Goal: Transaction & Acquisition: Purchase product/service

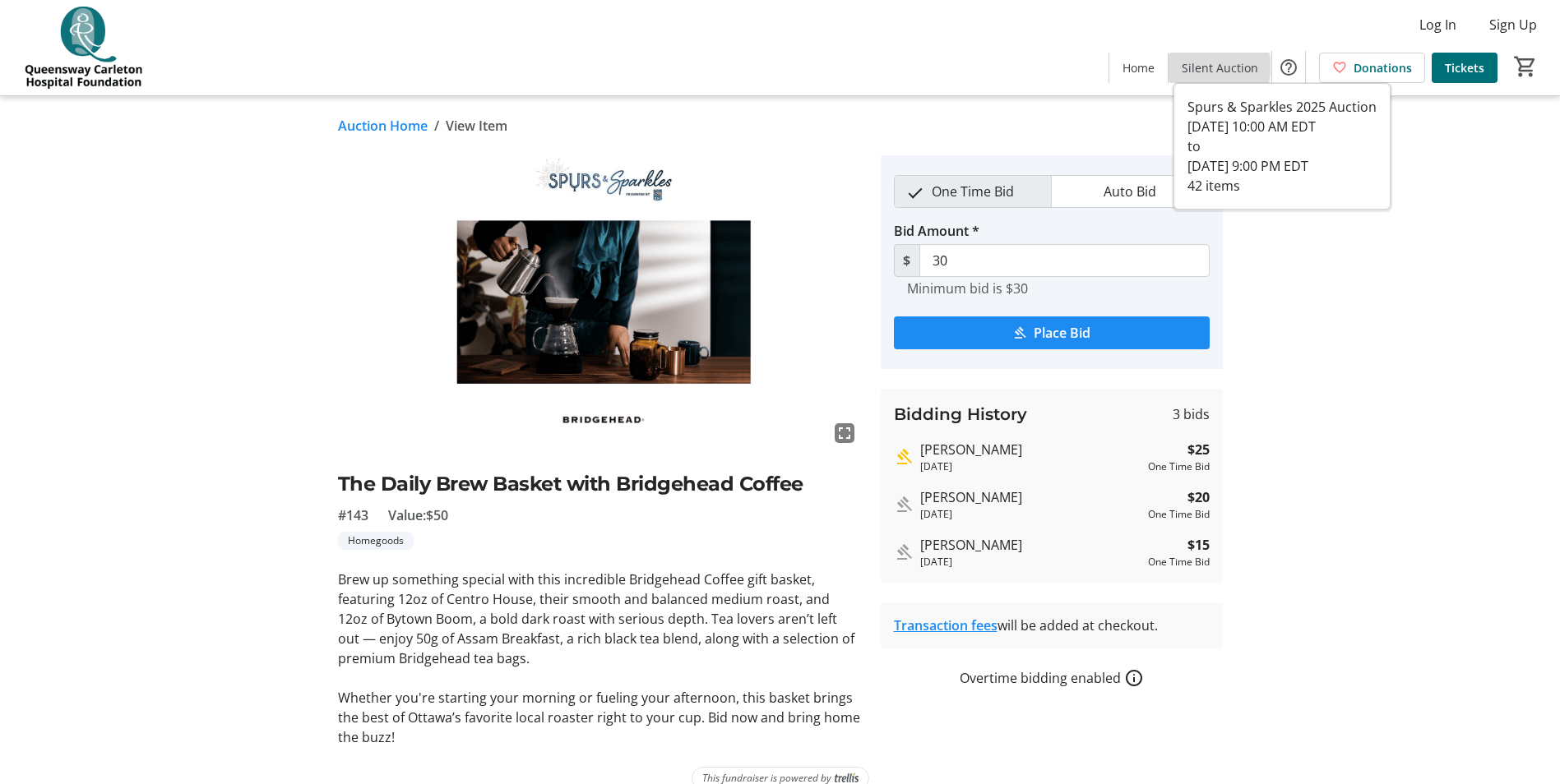
click at [1196, 66] on span "Silent Auction" at bounding box center [1219, 67] width 77 height 18
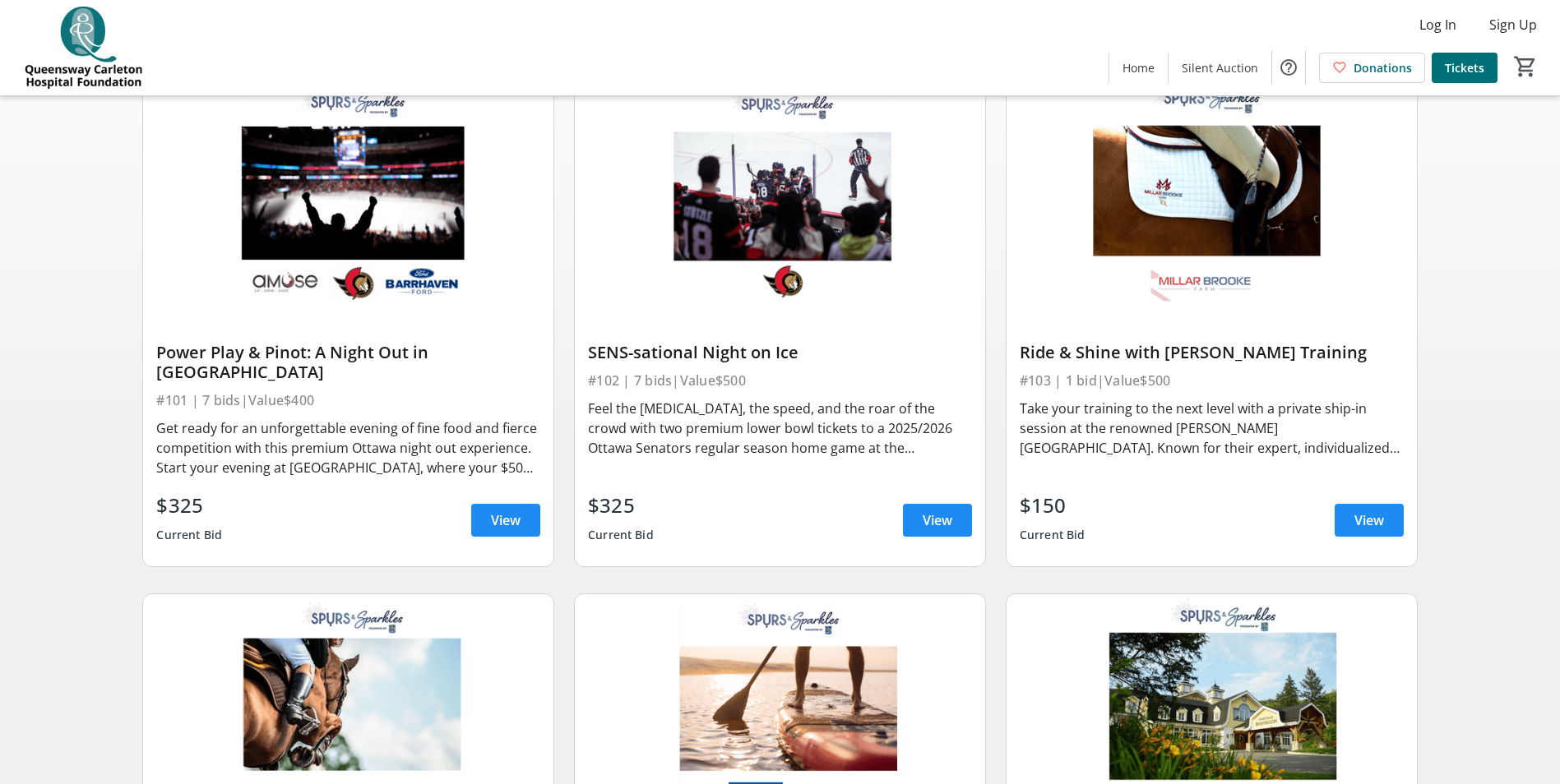
scroll to position [329, 0]
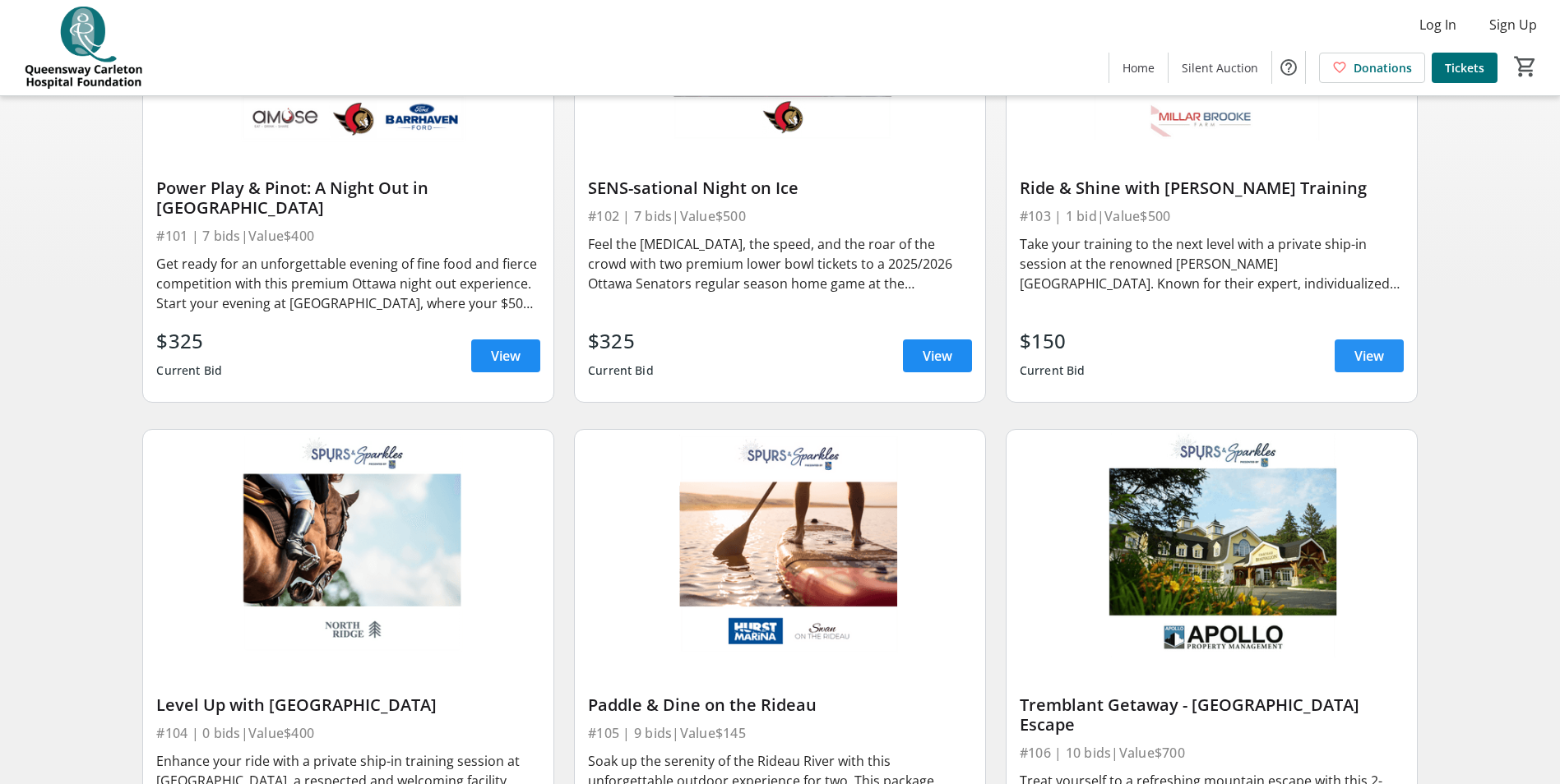
click at [1369, 346] on span "View" at bounding box center [1369, 356] width 30 height 19
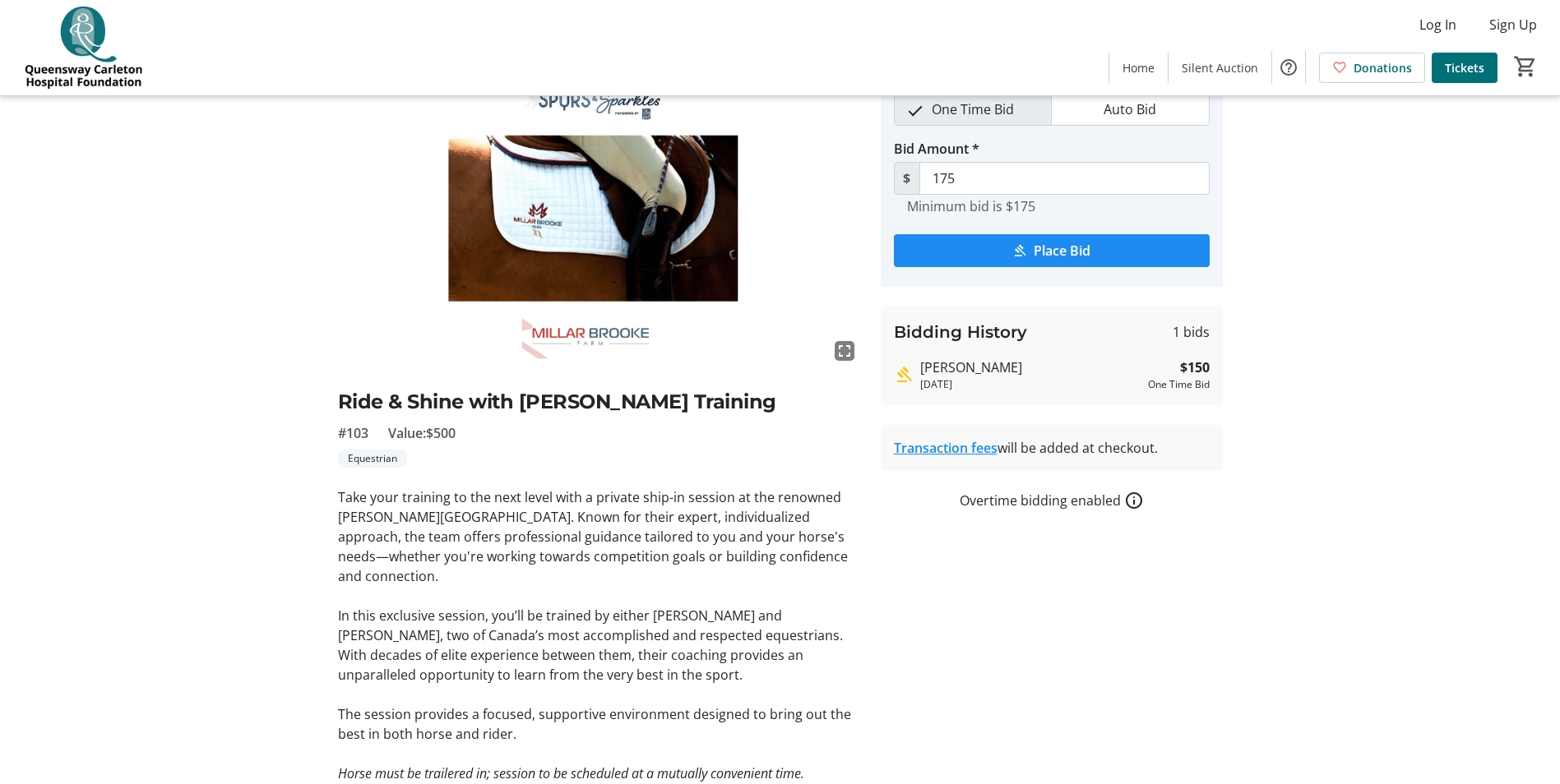
scroll to position [124, 0]
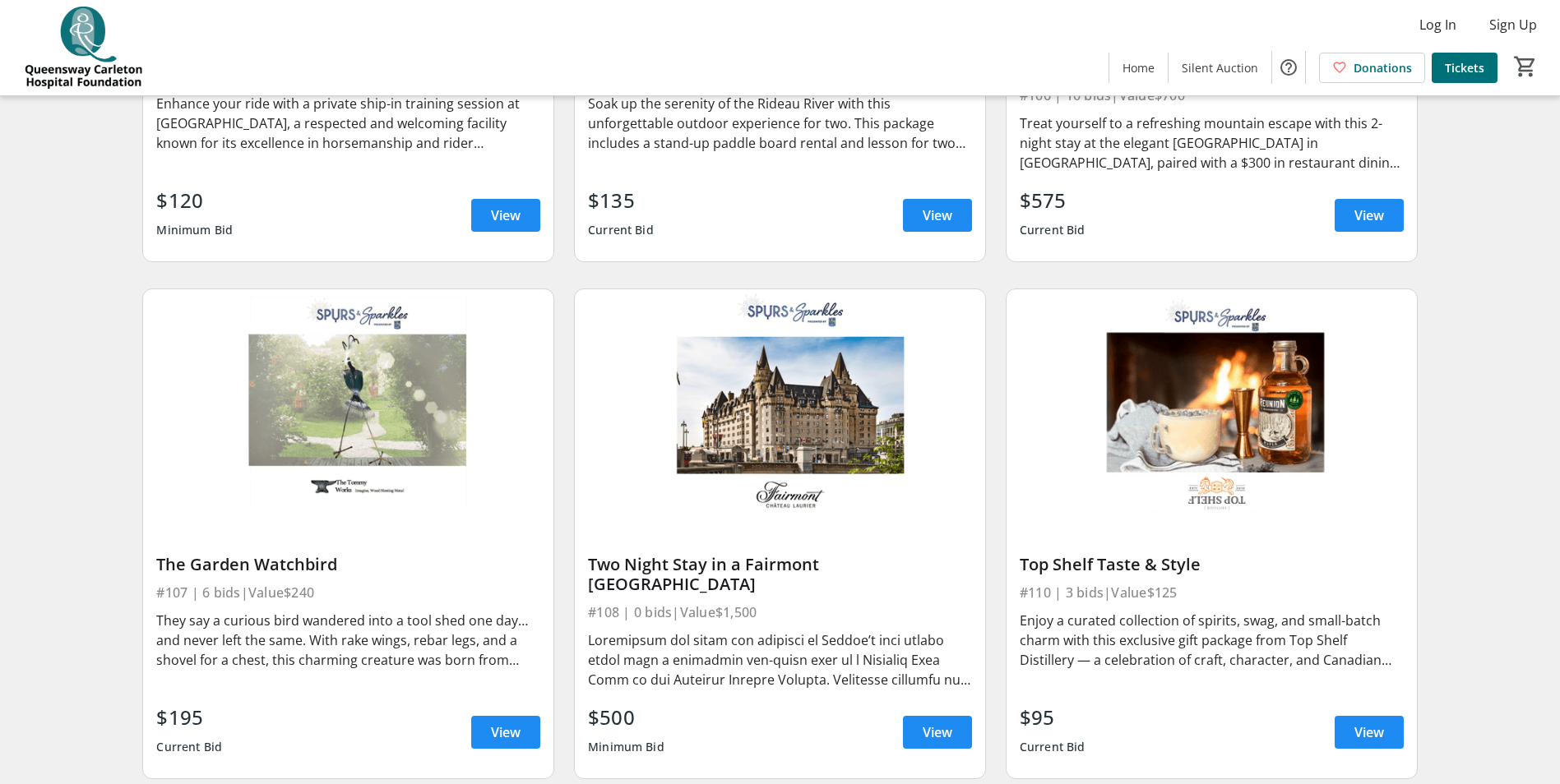
scroll to position [1151, 0]
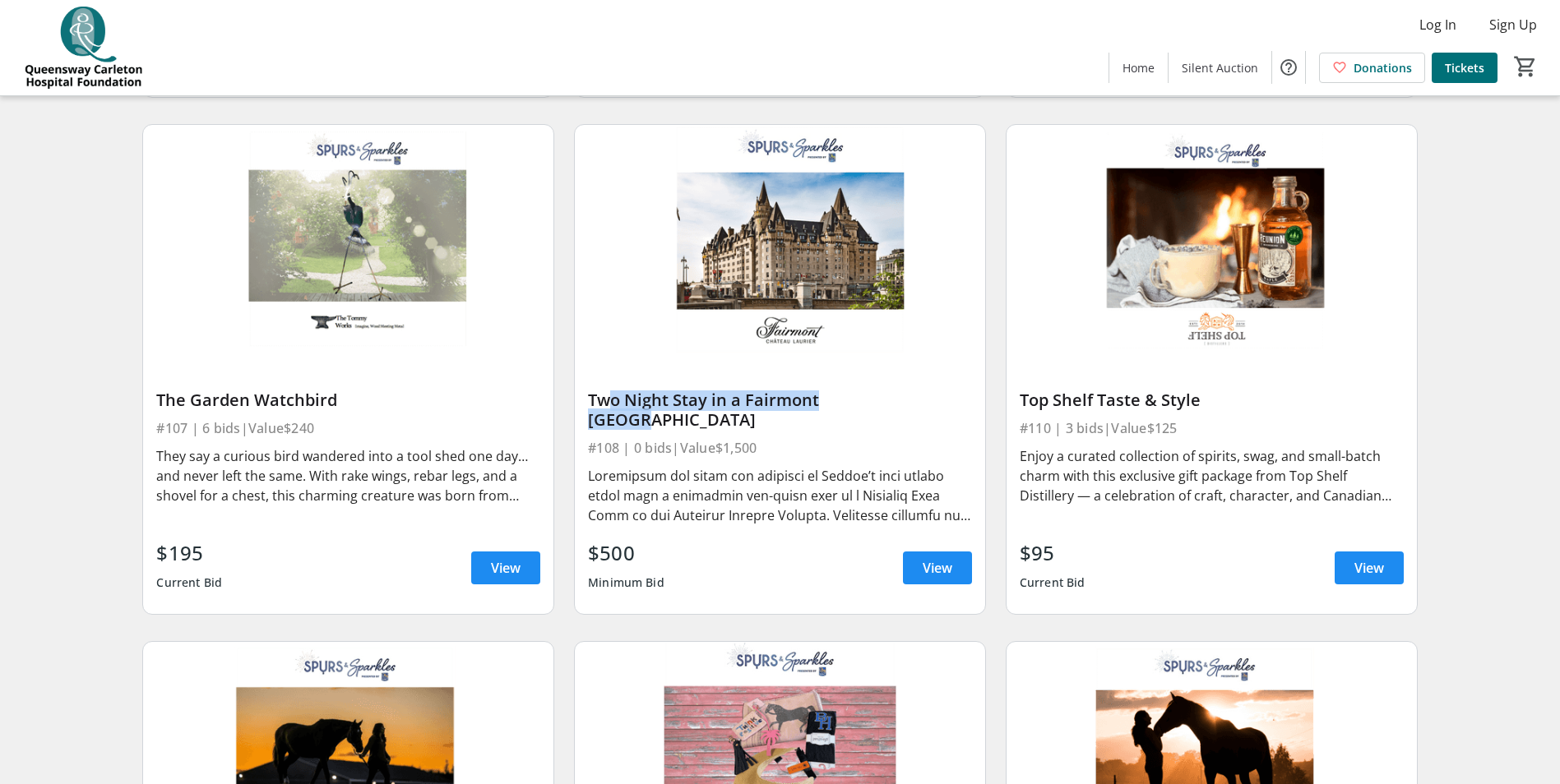
drag, startPoint x: 595, startPoint y: 381, endPoint x: 865, endPoint y: 382, distance: 270.0
click at [865, 391] on div "Two Night Stay in a Fairmont [GEOGRAPHIC_DATA]" at bounding box center [780, 410] width 384 height 40
drag, startPoint x: 865, startPoint y: 382, endPoint x: 770, endPoint y: 480, distance: 136.5
click at [770, 480] on div at bounding box center [780, 496] width 384 height 59
click at [957, 549] on span at bounding box center [937, 568] width 69 height 40
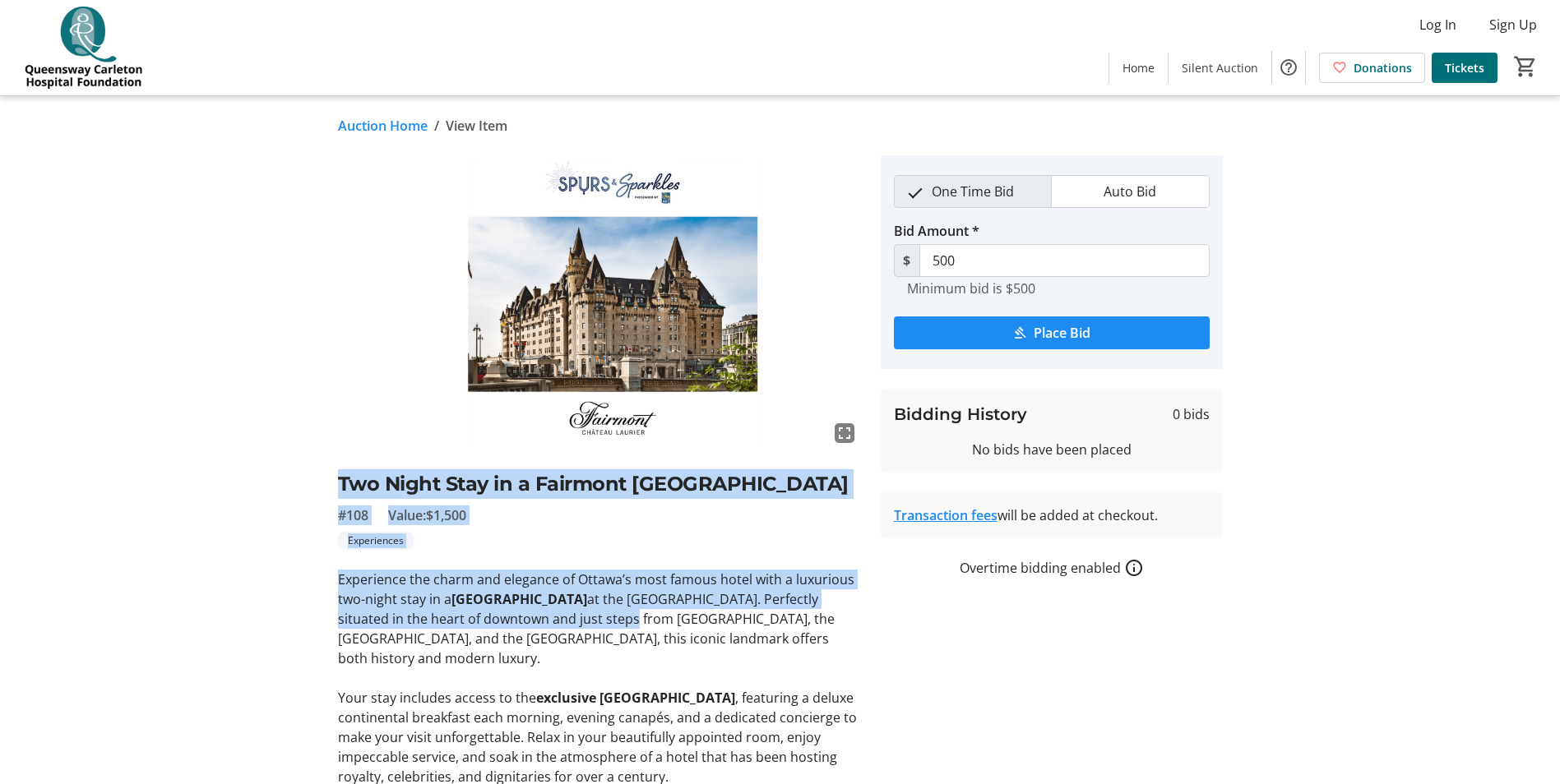
drag, startPoint x: 343, startPoint y: 478, endPoint x: 587, endPoint y: 650, distance: 298.5
click at [587, 650] on div "fullscreen Two Night Stay in a [GEOGRAPHIC_DATA] #108 Value: $1,500 Experiences…" at bounding box center [599, 560] width 523 height 809
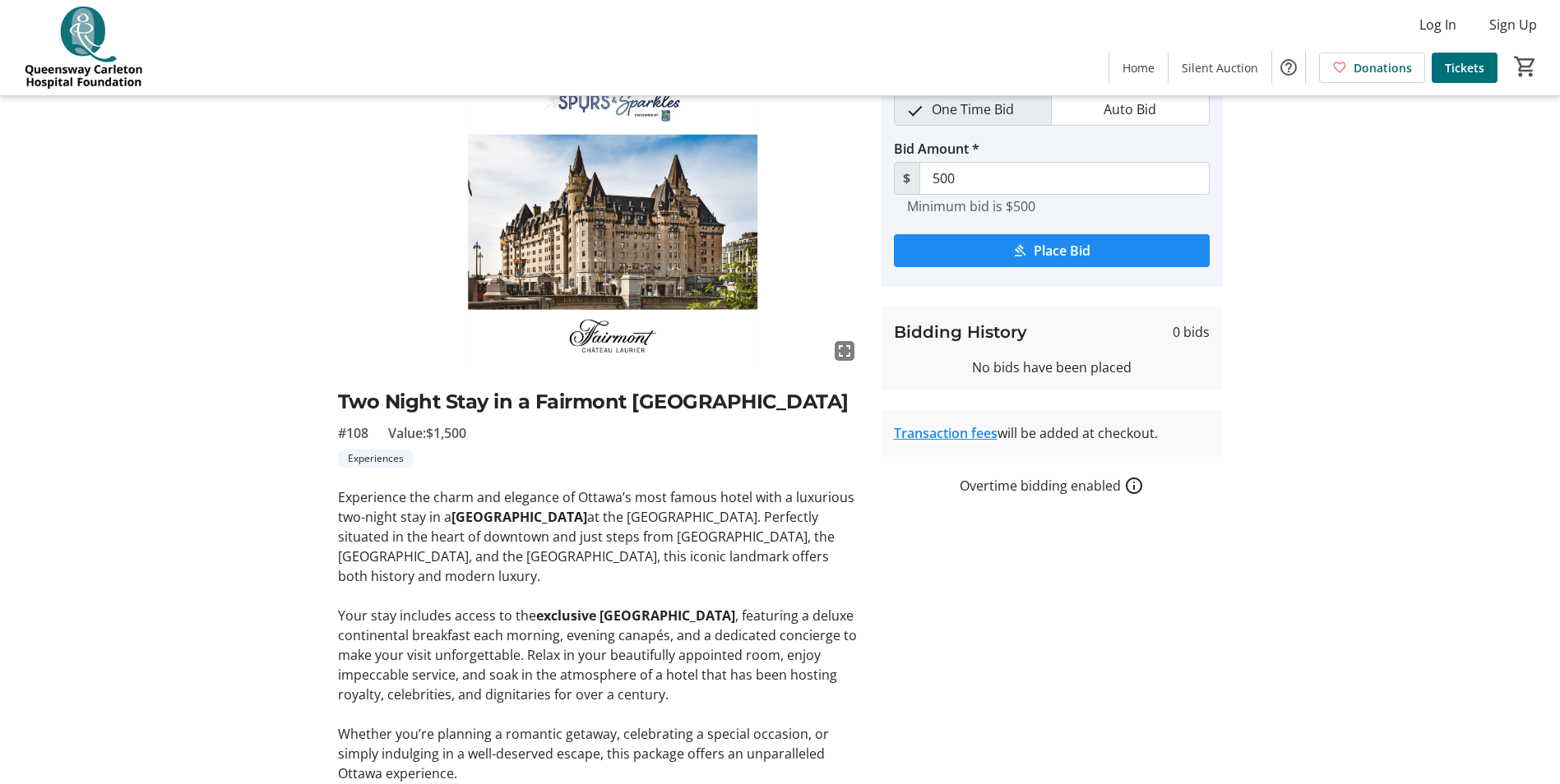
click at [563, 606] on p at bounding box center [599, 596] width 523 height 19
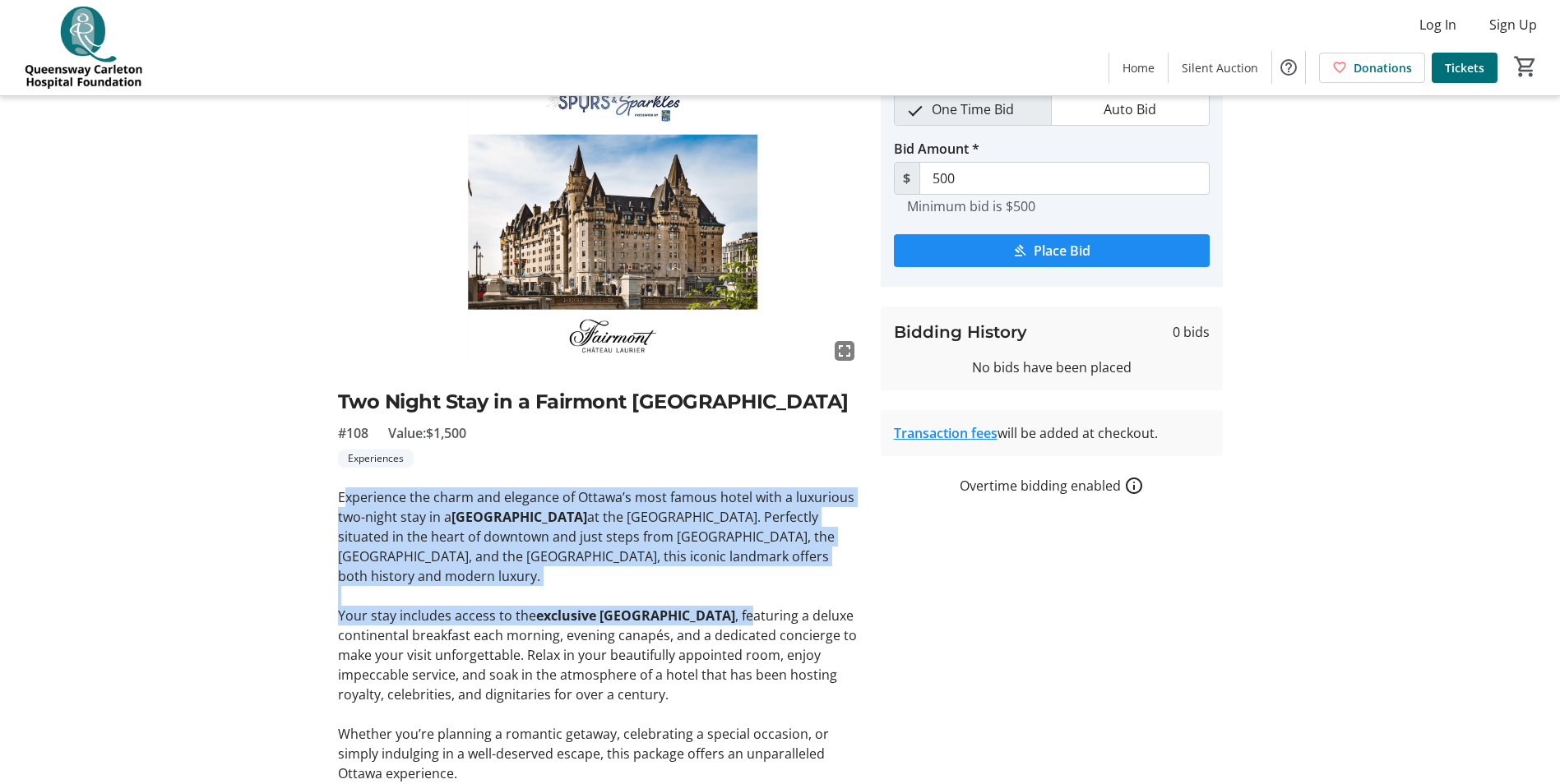
drag, startPoint x: 341, startPoint y: 525, endPoint x: 760, endPoint y: 648, distance: 436.7
click at [760, 648] on div "Experience the charm and elegance of Ottawa’s most famous hotel with a luxuriou…" at bounding box center [599, 684] width 523 height 394
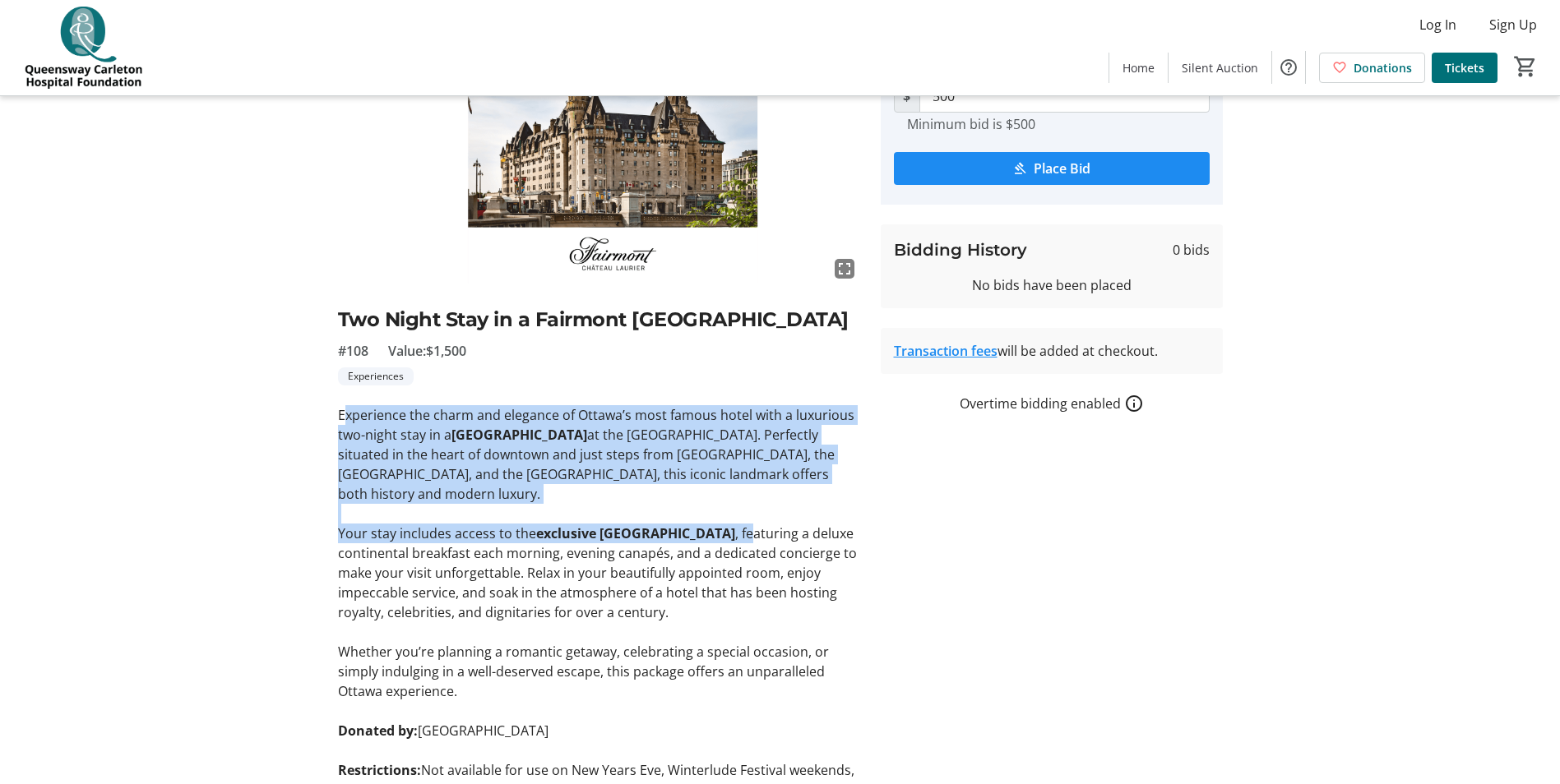
click at [355, 571] on p "Your stay includes access to the exclusive [GEOGRAPHIC_DATA] , featuring a delu…" at bounding box center [599, 573] width 523 height 99
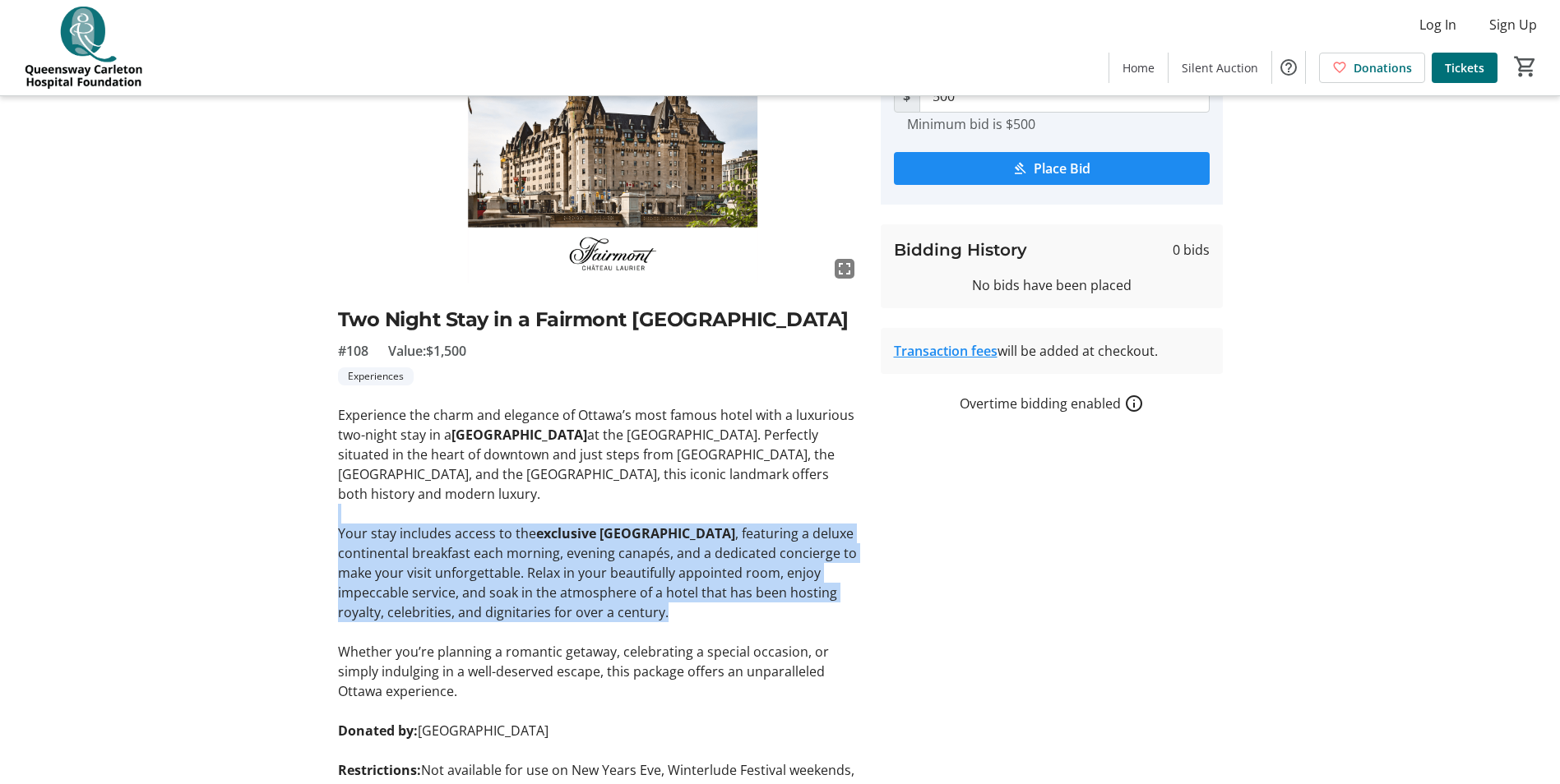
drag, startPoint x: 345, startPoint y: 551, endPoint x: 793, endPoint y: 639, distance: 456.6
click at [793, 639] on div "Experience the charm and elegance of Ottawa’s most famous hotel with a luxuriou…" at bounding box center [599, 602] width 523 height 394
click at [566, 622] on p "Your stay includes access to the exclusive [GEOGRAPHIC_DATA] , featuring a delu…" at bounding box center [599, 573] width 523 height 99
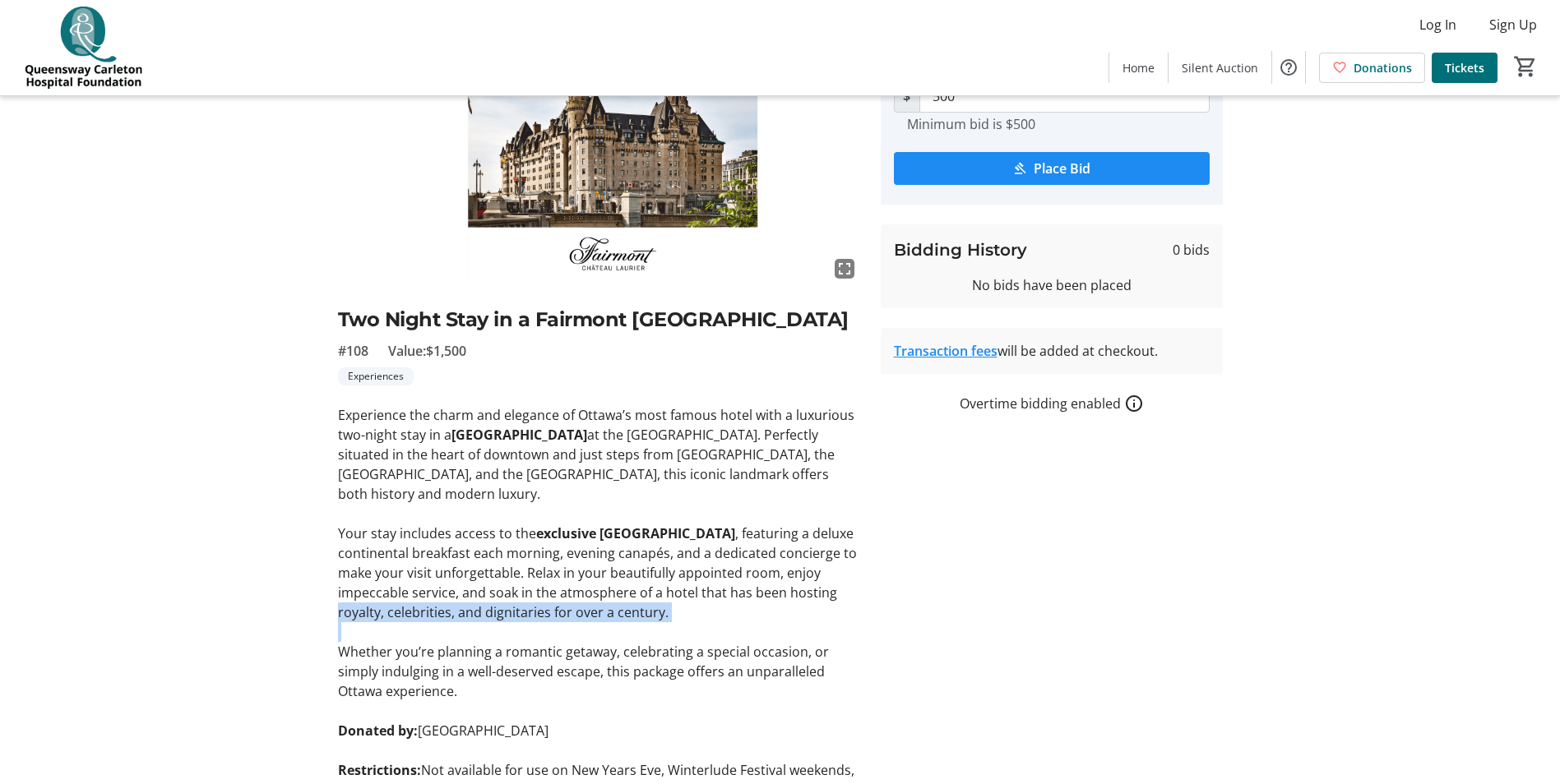
drag, startPoint x: 384, startPoint y: 637, endPoint x: 597, endPoint y: 653, distance: 213.6
click at [597, 653] on div "Experience the charm and elegance of Ottawa’s most famous hotel with a luxuriou…" at bounding box center [599, 602] width 523 height 394
click at [364, 642] on p at bounding box center [599, 632] width 523 height 19
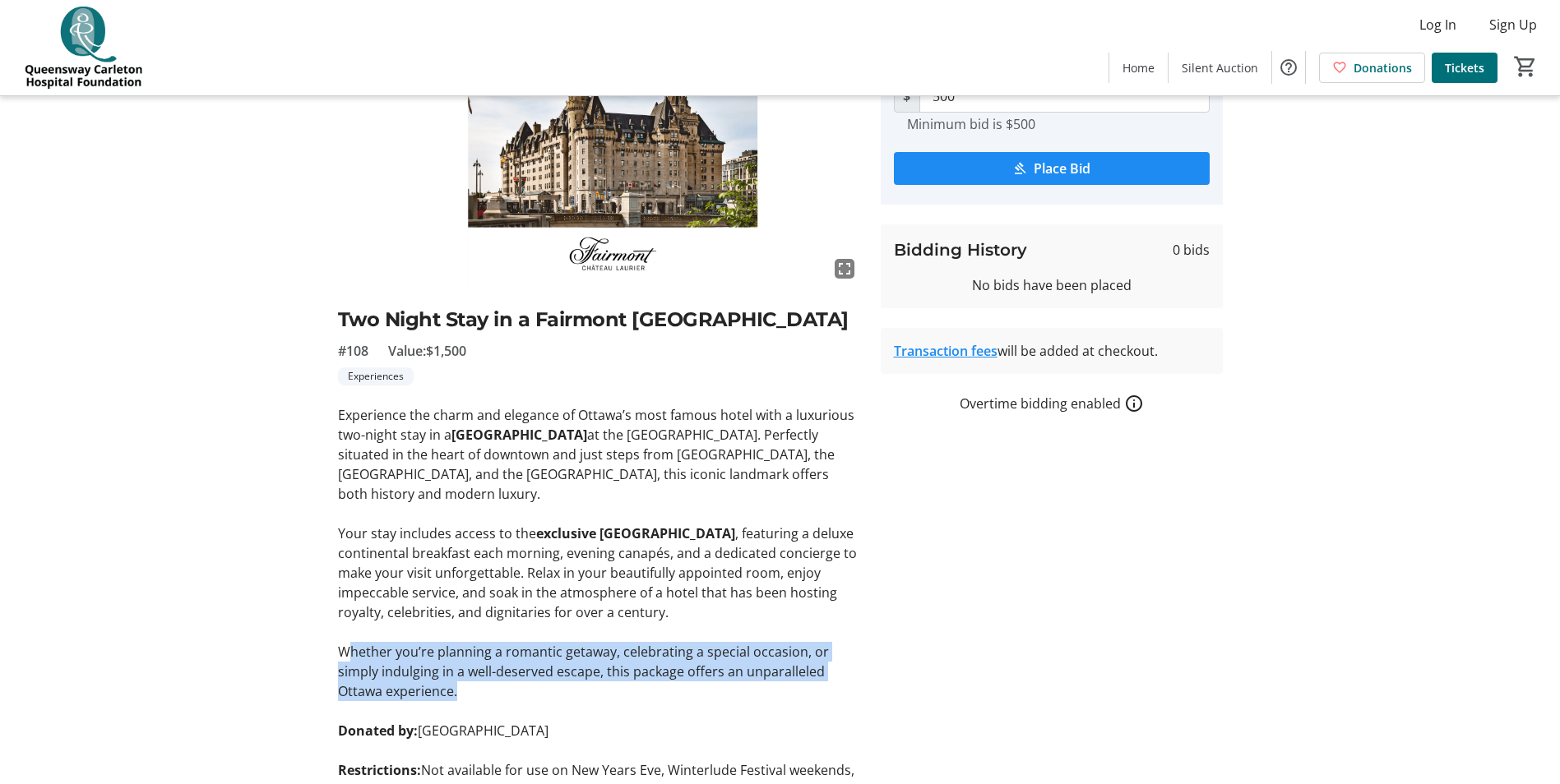
drag, startPoint x: 353, startPoint y: 675, endPoint x: 750, endPoint y: 722, distance: 399.8
click at [750, 701] on p "Whether you’re planning a romantic getaway, celebrating a special occasion, or …" at bounding box center [599, 671] width 523 height 59
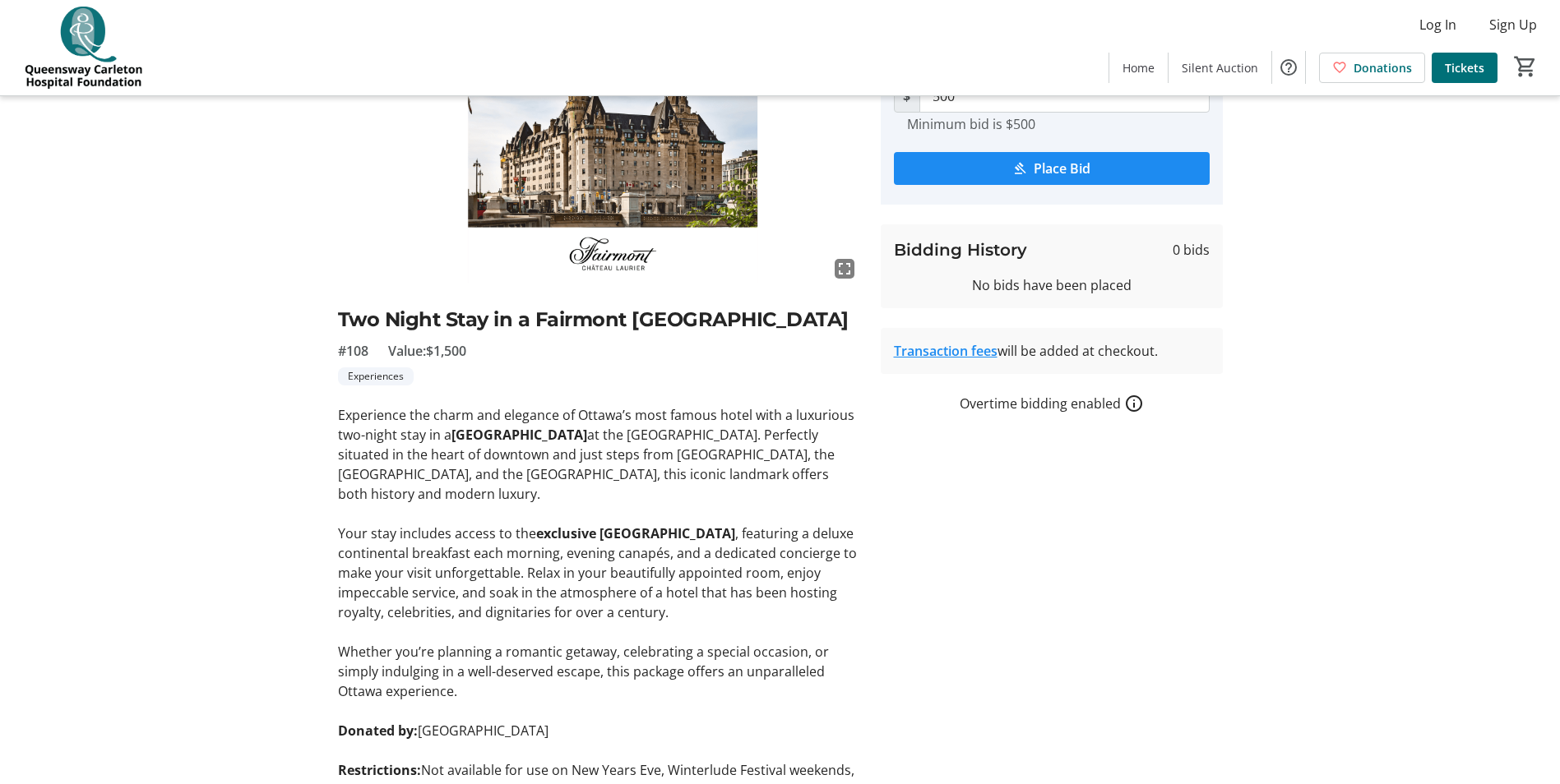
drag, startPoint x: 750, startPoint y: 722, endPoint x: 680, endPoint y: 731, distance: 70.6
click at [680, 721] on p at bounding box center [599, 710] width 523 height 19
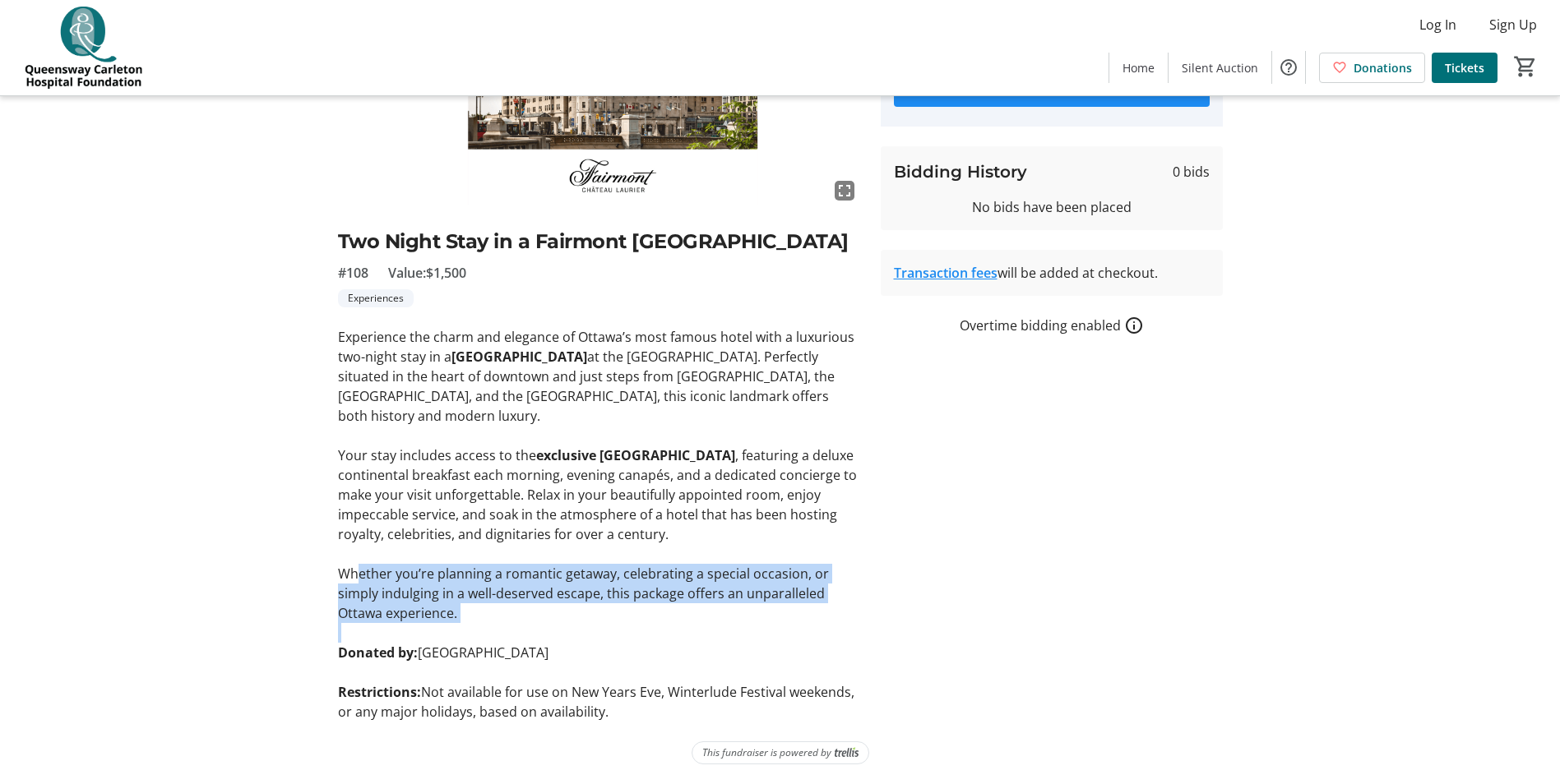
drag, startPoint x: 467, startPoint y: 606, endPoint x: 796, endPoint y: 653, distance: 332.3
click at [796, 653] on div "Experience the charm and elegance of Ottawa’s most famous hotel with a luxuriou…" at bounding box center [599, 524] width 523 height 394
drag, startPoint x: 796, startPoint y: 653, endPoint x: 503, endPoint y: 640, distance: 293.3
click at [503, 623] on p "Whether you’re planning a romantic getaway, celebrating a special occasion, or …" at bounding box center [599, 594] width 523 height 59
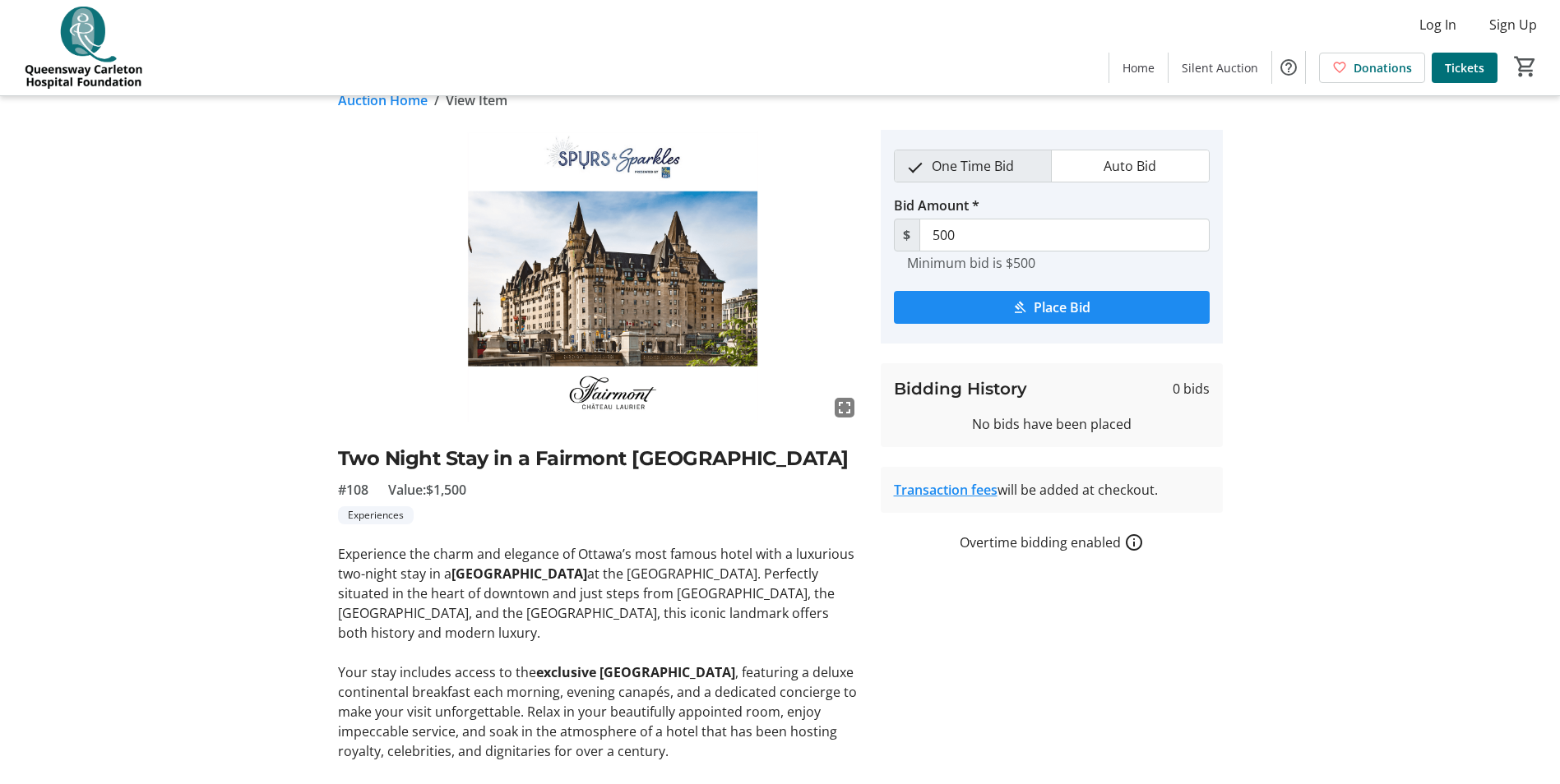
scroll to position [0, 0]
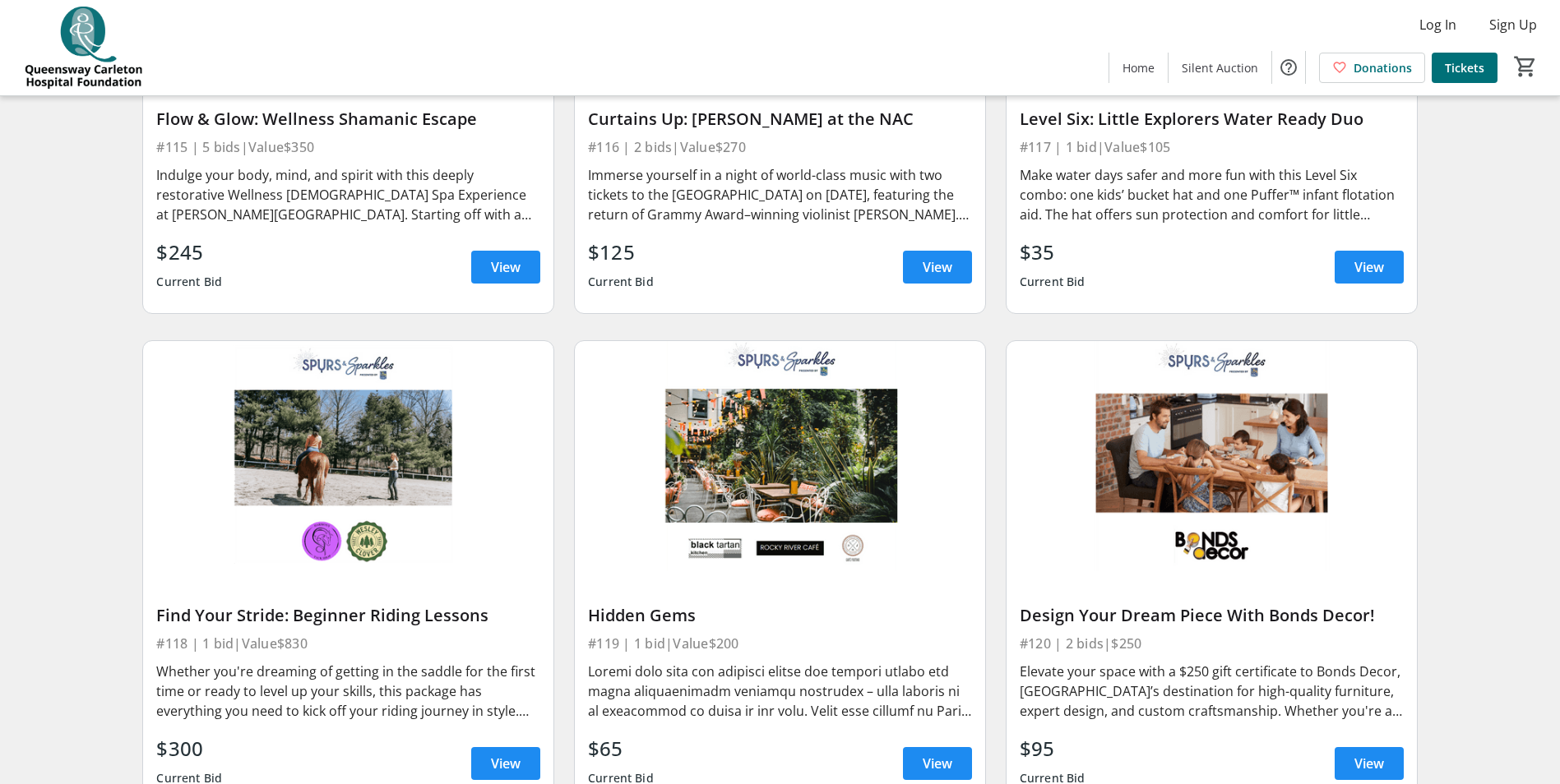
scroll to position [2549, 0]
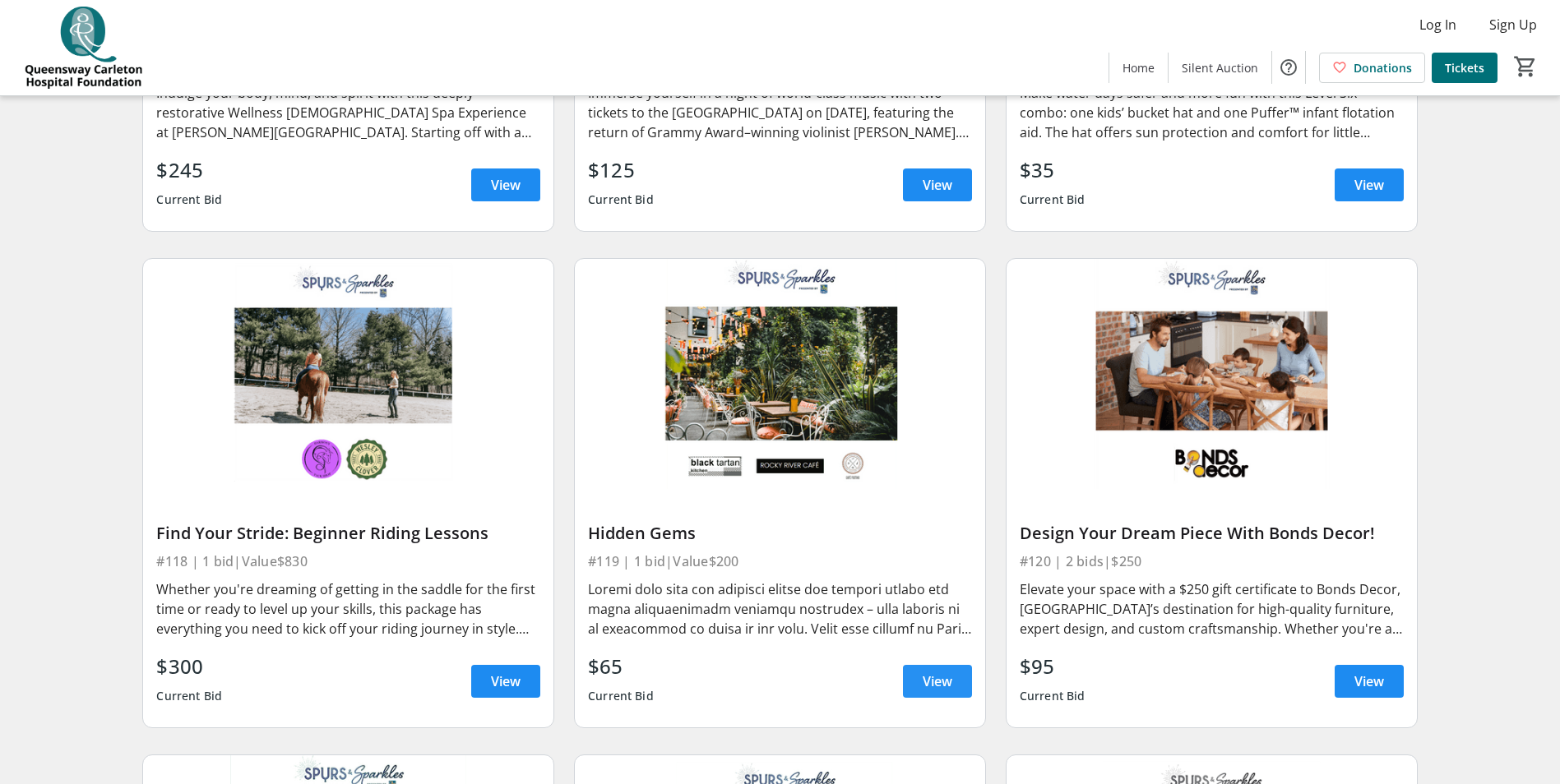
click at [926, 671] on span "View" at bounding box center [937, 681] width 30 height 19
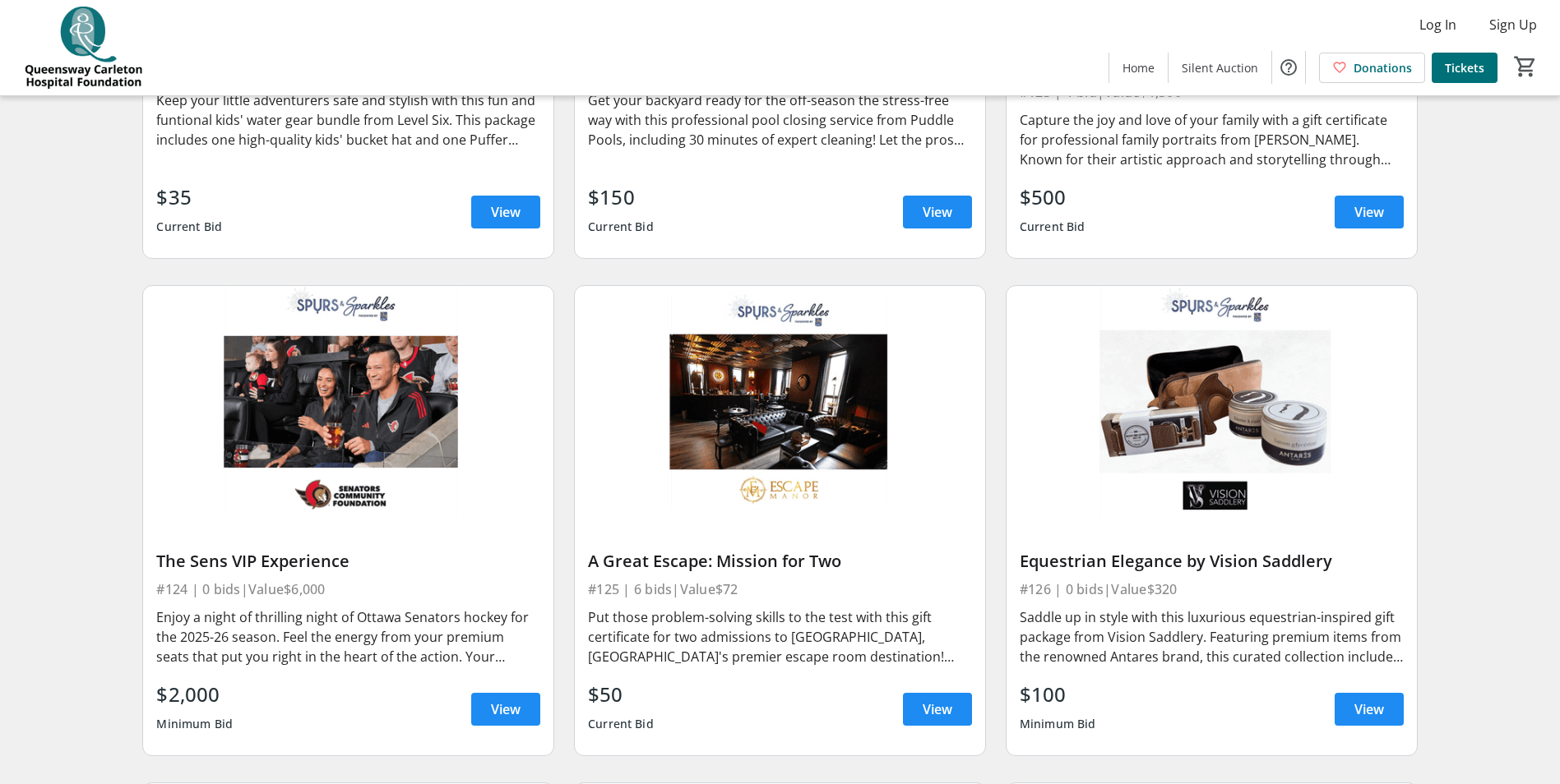
scroll to position [3618, 0]
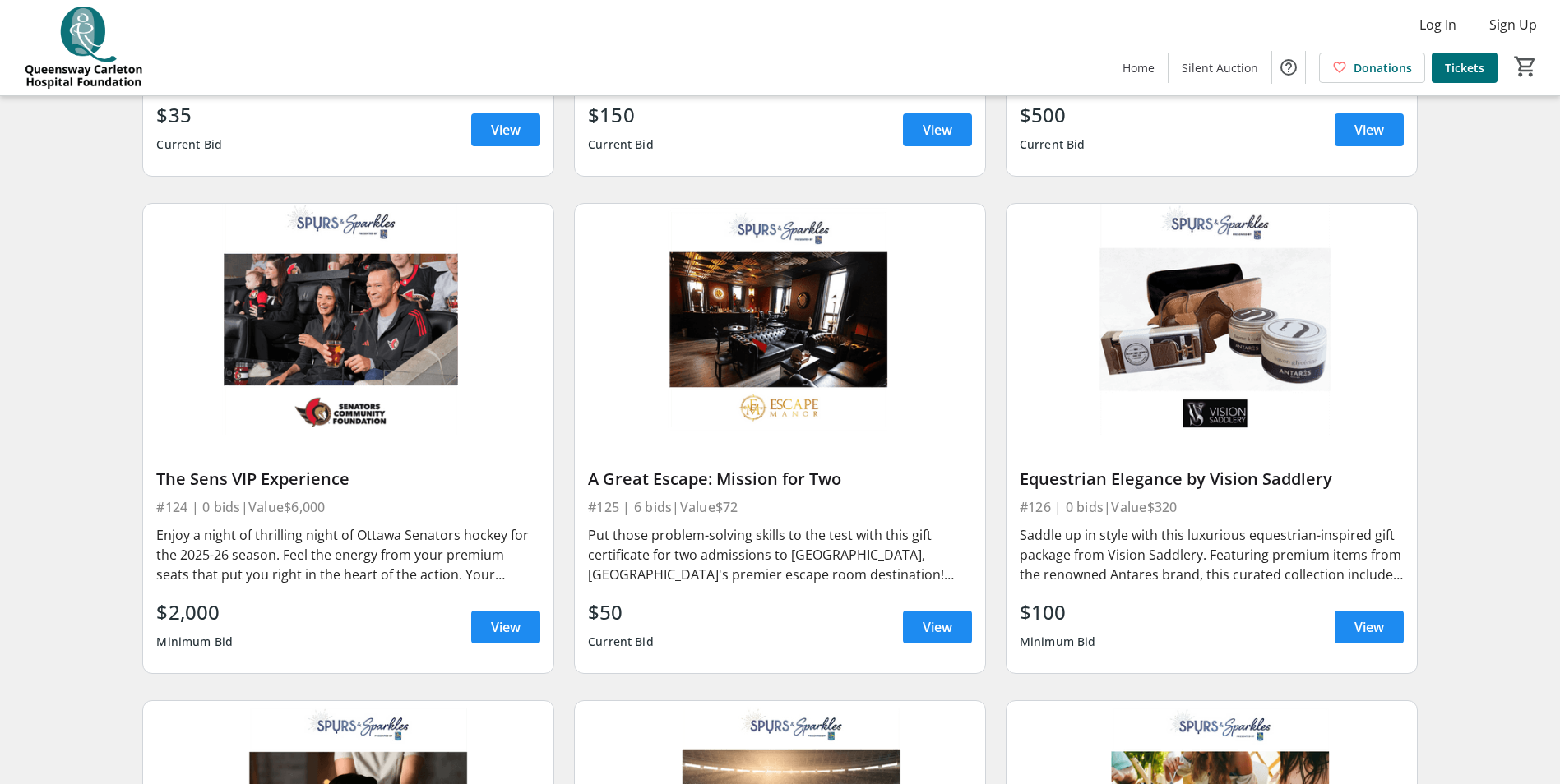
drag, startPoint x: 591, startPoint y: 458, endPoint x: 789, endPoint y: 499, distance: 202.2
click at [789, 499] on div "A Great Escape: Mission for Two #125 | 6 bids | Value $72 Put those problem-sol…" at bounding box center [780, 554] width 410 height 238
drag, startPoint x: 789, startPoint y: 499, endPoint x: 653, endPoint y: 548, distance: 144.6
click at [653, 548] on div "Put those problem-solving skills to the test with this gift certificate for two…" at bounding box center [780, 555] width 384 height 59
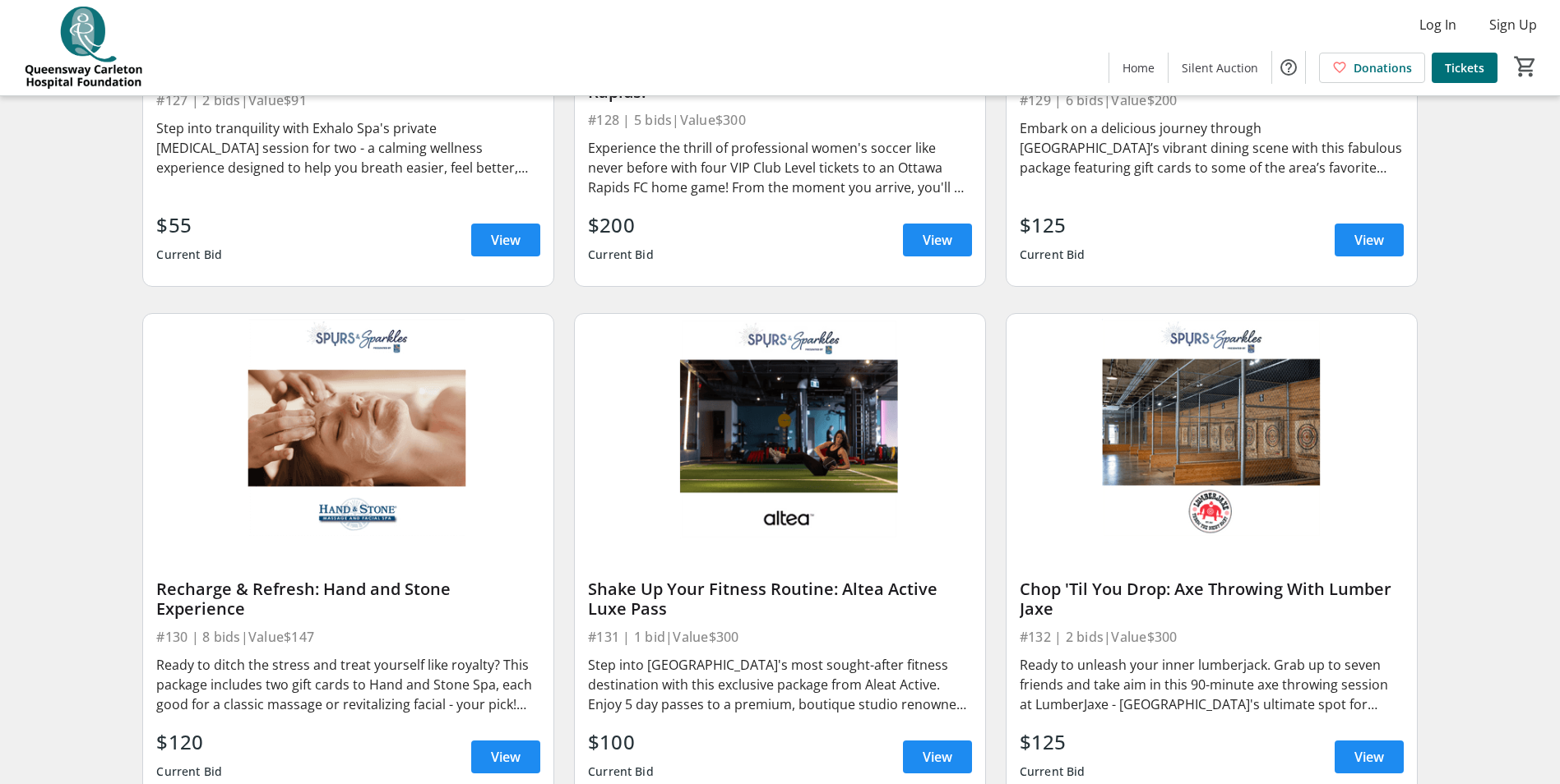
scroll to position [4604, 0]
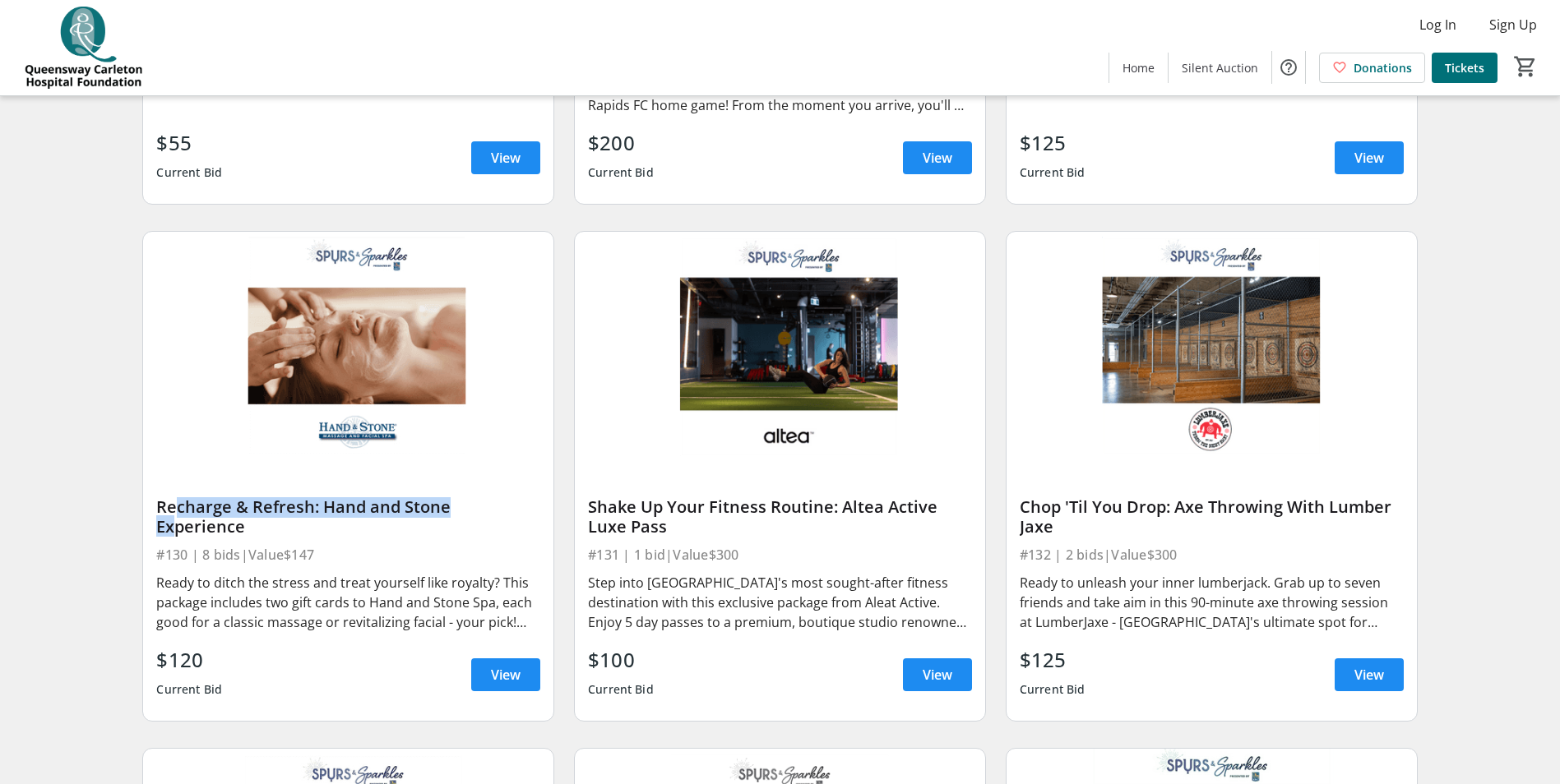
drag, startPoint x: 172, startPoint y: 482, endPoint x: 462, endPoint y: 498, distance: 290.4
click at [462, 498] on div "Recharge & Refresh: Hand and Stone Experience" at bounding box center [348, 517] width 384 height 40
drag, startPoint x: 462, startPoint y: 498, endPoint x: 431, endPoint y: 534, distance: 47.5
click at [431, 573] on div "Ready to ditch the stress and treat yourself like royalty? This package include…" at bounding box center [348, 603] width 384 height 59
drag, startPoint x: 185, startPoint y: 474, endPoint x: 452, endPoint y: 496, distance: 267.9
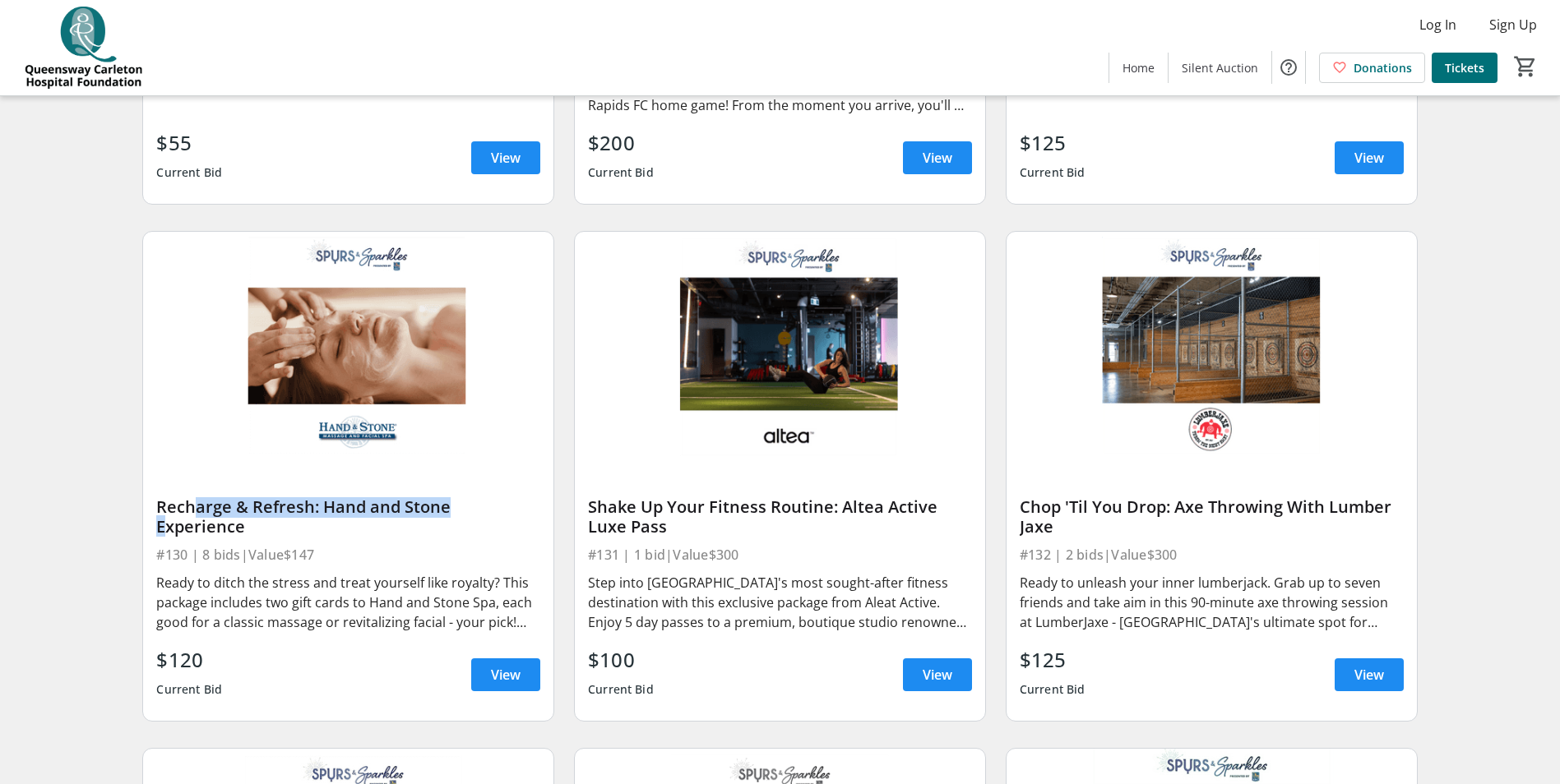
click at [452, 496] on div "Recharge & Refresh: Hand and Stone Experience #130 | 8 bids | Value $147 Ready …" at bounding box center [348, 592] width 410 height 259
drag, startPoint x: 452, startPoint y: 496, endPoint x: 385, endPoint y: 544, distance: 82.4
click at [385, 573] on div "Ready to ditch the stress and treat yourself like royalty? This package include…" at bounding box center [348, 603] width 384 height 59
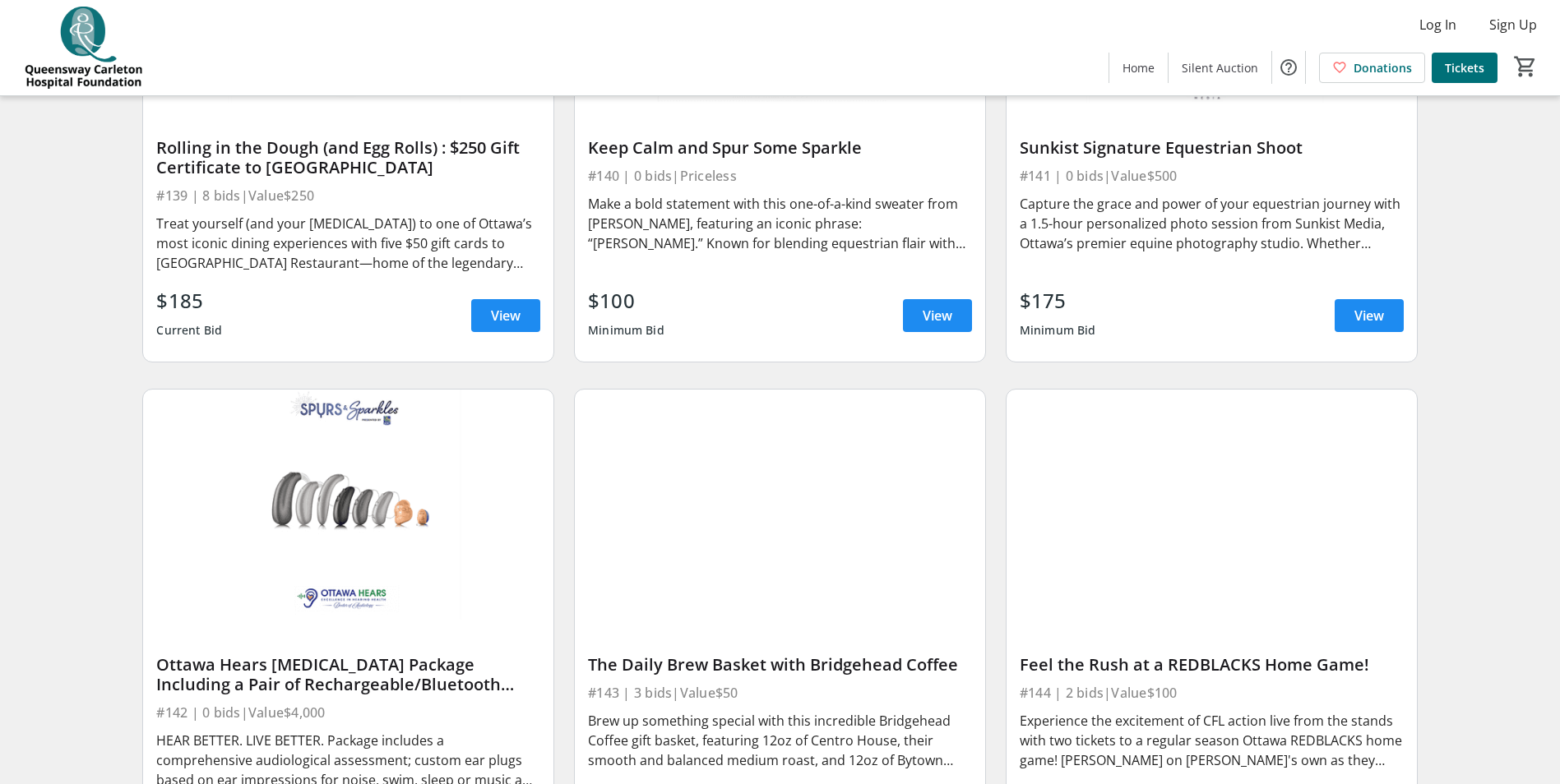
scroll to position [6620, 0]
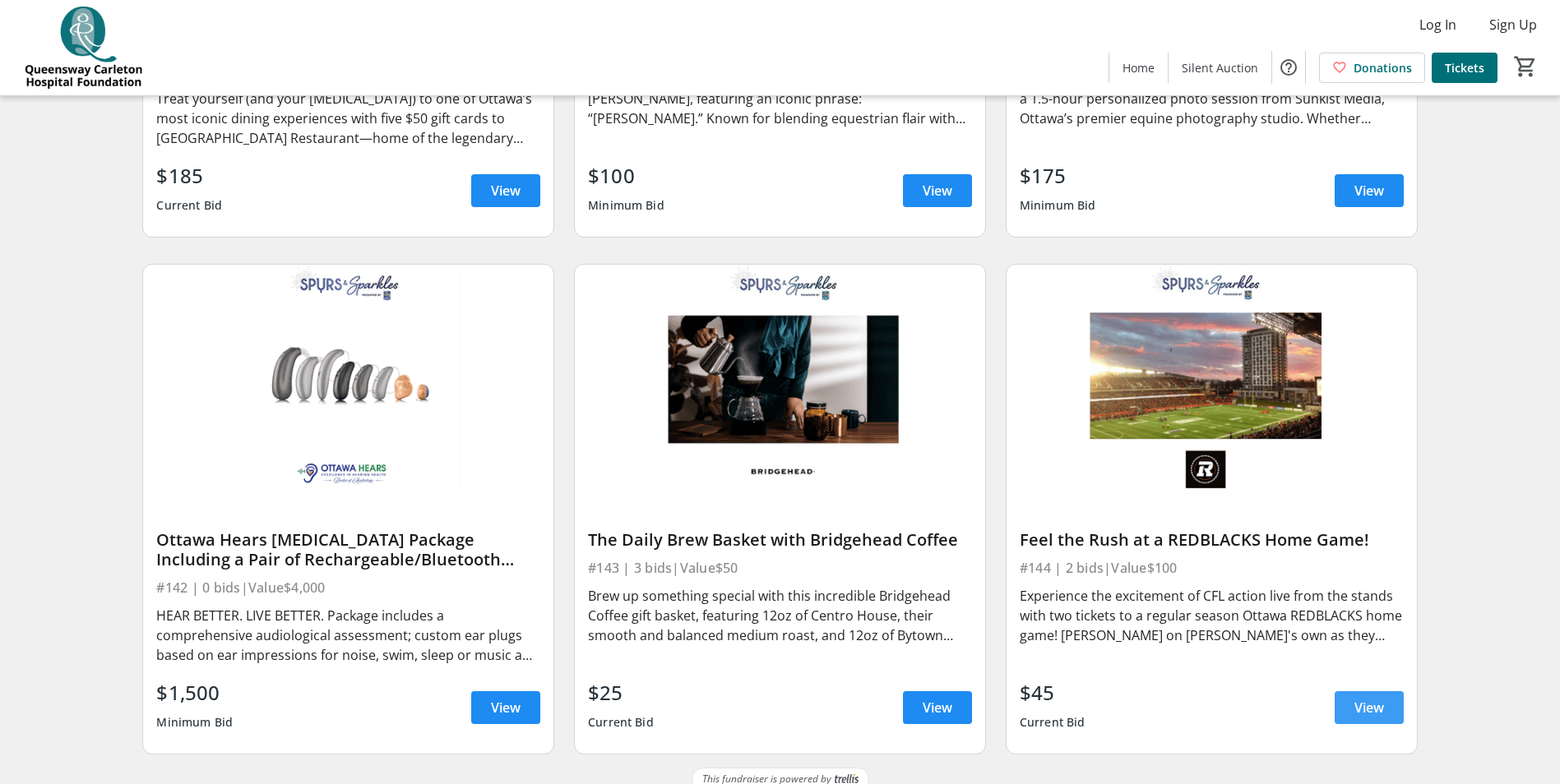
click at [1358, 688] on span at bounding box center [1369, 707] width 69 height 40
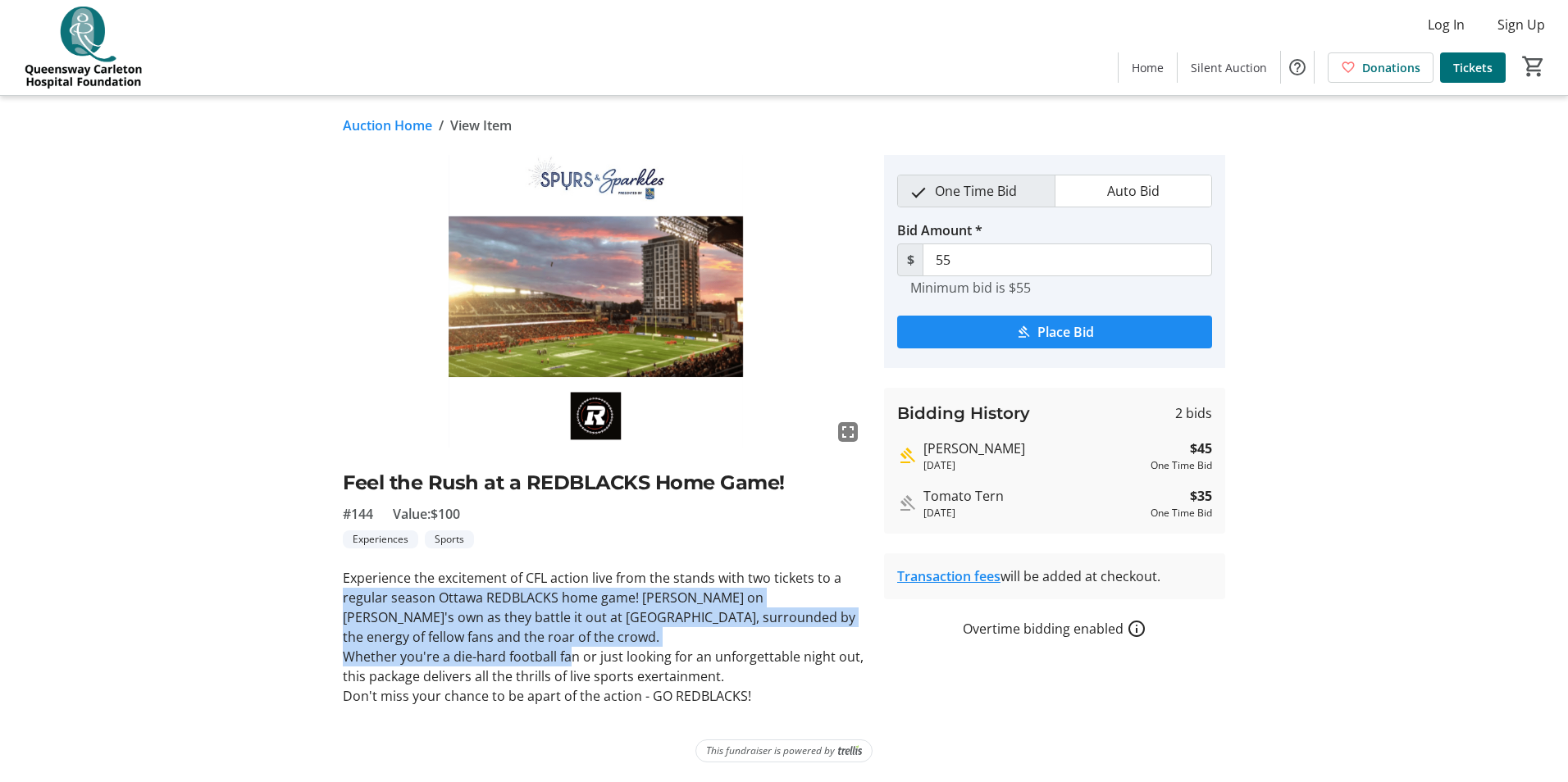
drag, startPoint x: 343, startPoint y: 588, endPoint x: 567, endPoint y: 652, distance: 233.0
click at [567, 652] on div "Experience the excitement of CFL action live from the stands with two tickets t…" at bounding box center [603, 637] width 521 height 138
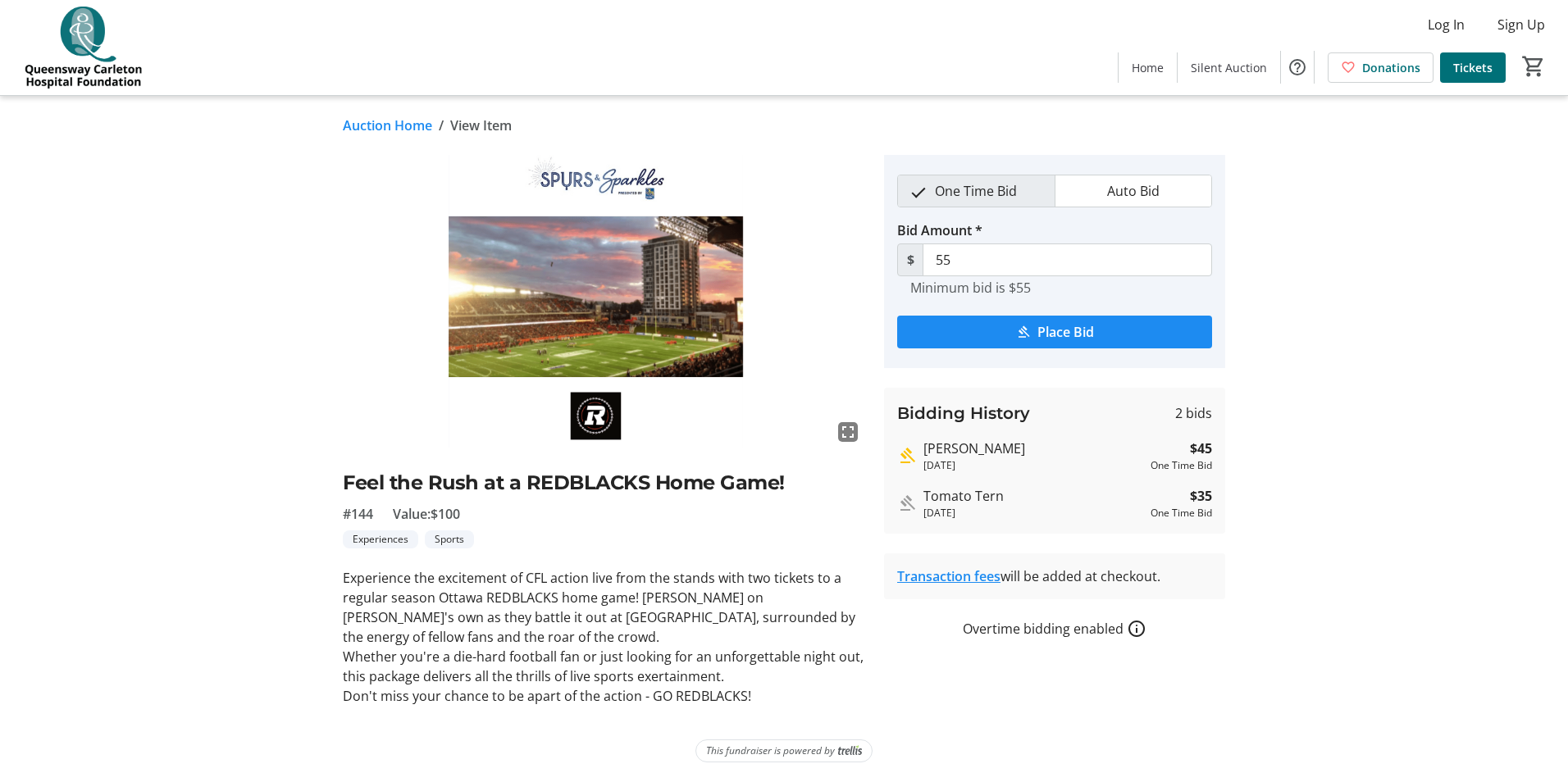
drag, startPoint x: 567, startPoint y: 652, endPoint x: 655, endPoint y: 664, distance: 88.8
click at [655, 664] on p "Whether you're a die-hard football fan or just looking for an unforgettable nig…" at bounding box center [603, 666] width 521 height 40
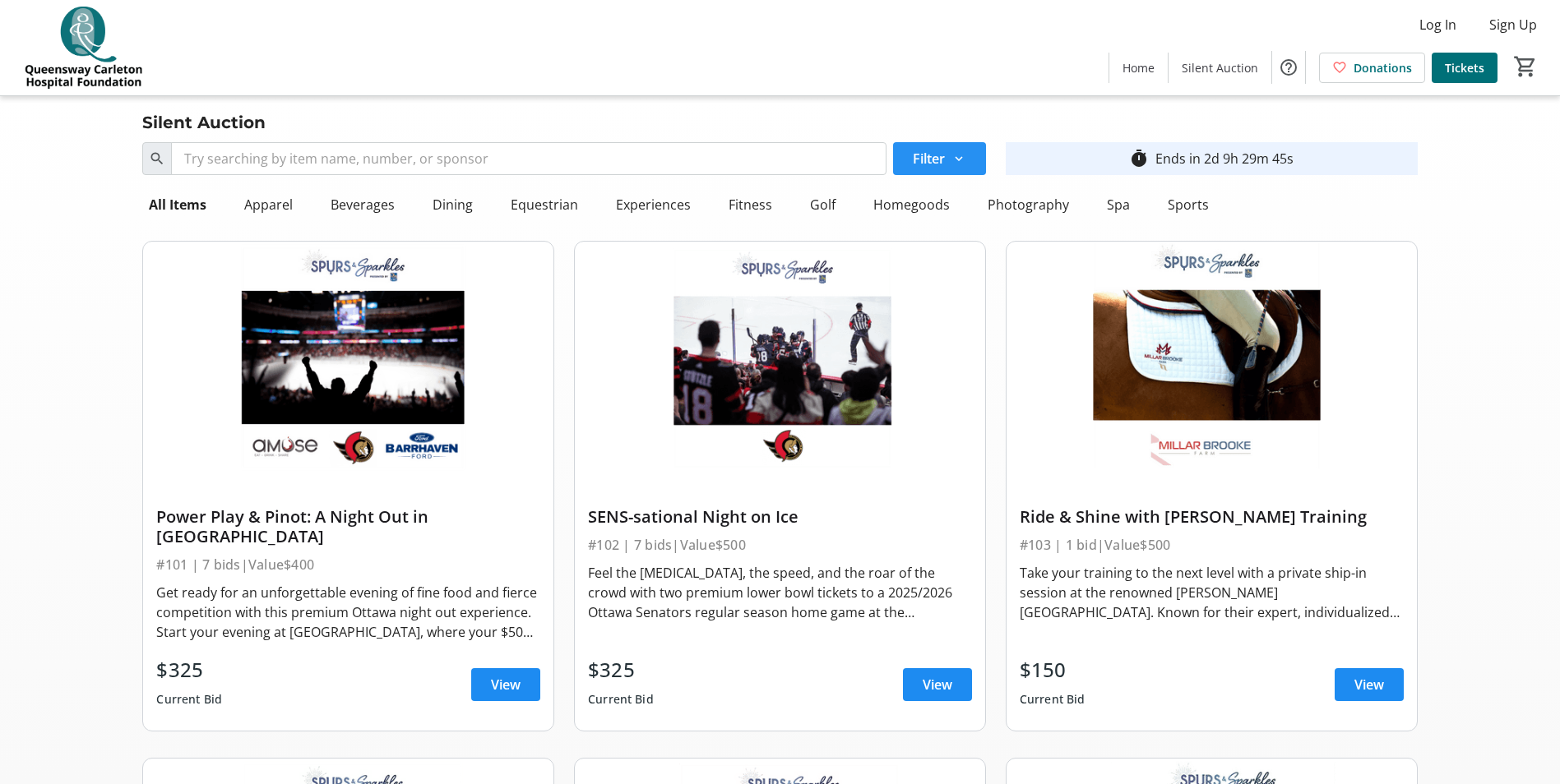
click at [943, 159] on span "Filter" at bounding box center [928, 158] width 32 height 19
click at [924, 251] on div at bounding box center [910, 254] width 40 height 40
radio input "true"
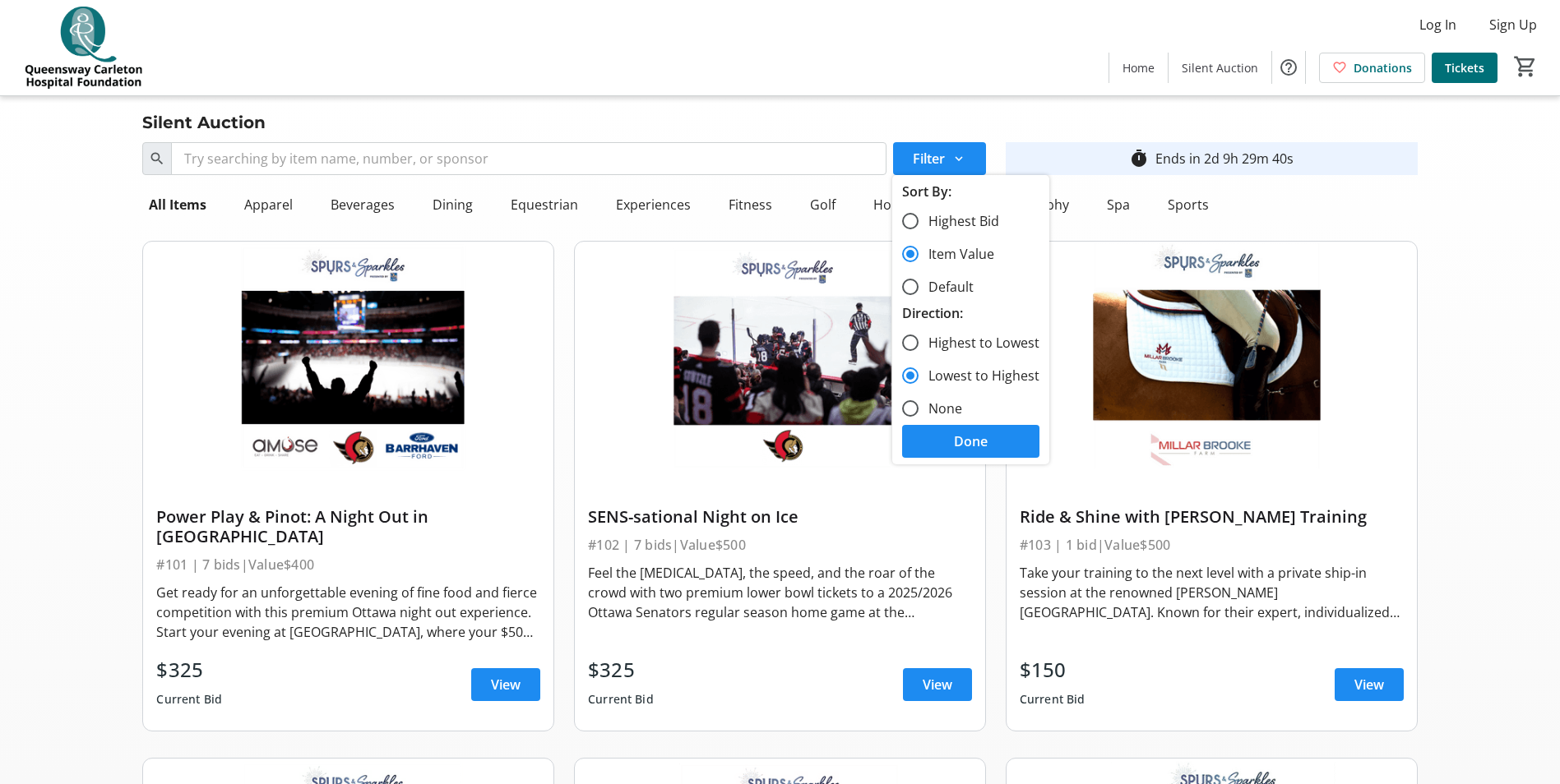
click at [933, 222] on label "Highest Bid" at bounding box center [959, 221] width 80 height 19
click at [919, 222] on input "Highest Bid" at bounding box center [911, 222] width 17 height 17
radio input "true"
click at [926, 411] on div at bounding box center [910, 408] width 40 height 40
radio input "false"
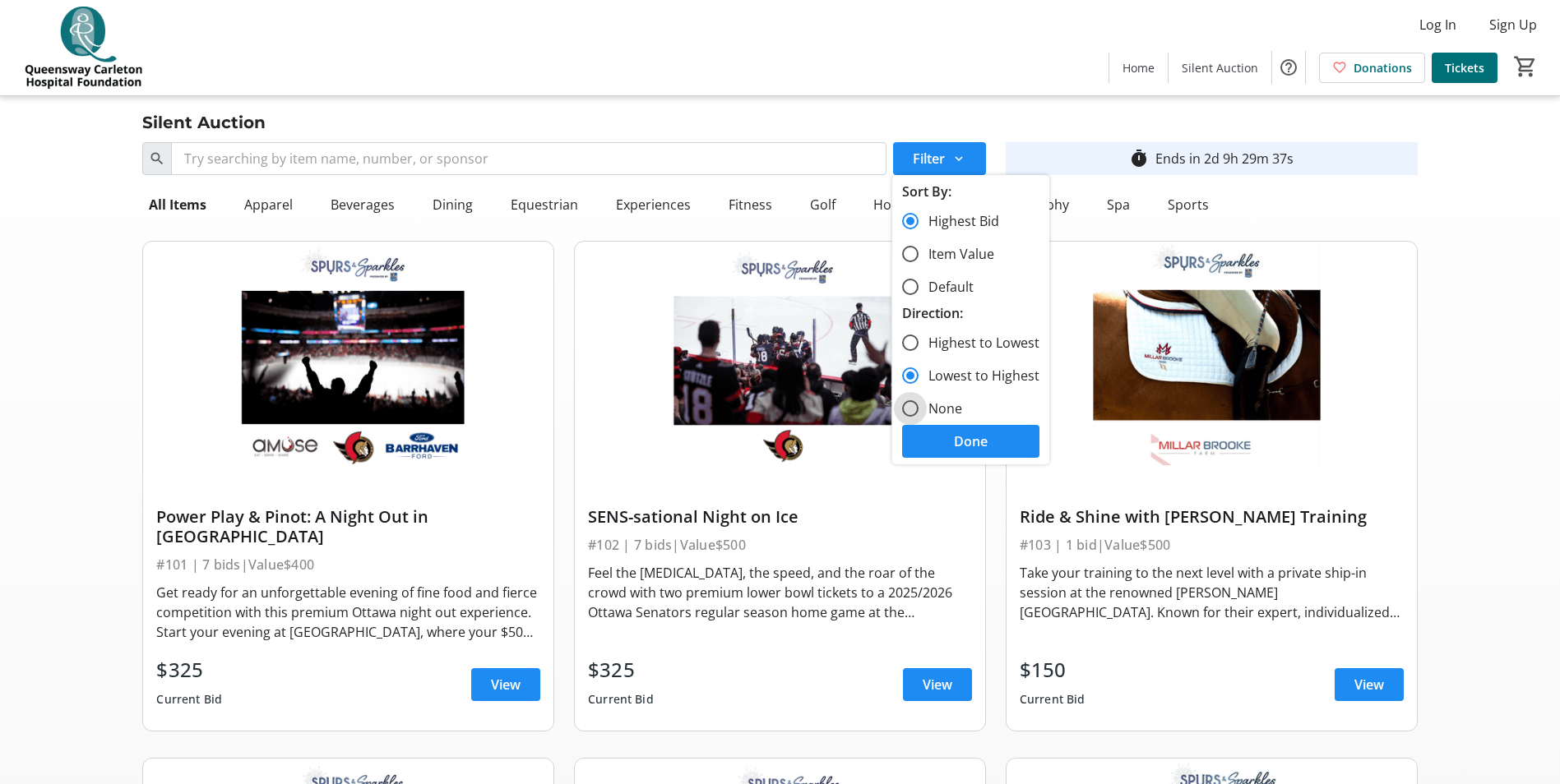
radio input "true"
click at [941, 424] on span at bounding box center [971, 441] width 138 height 40
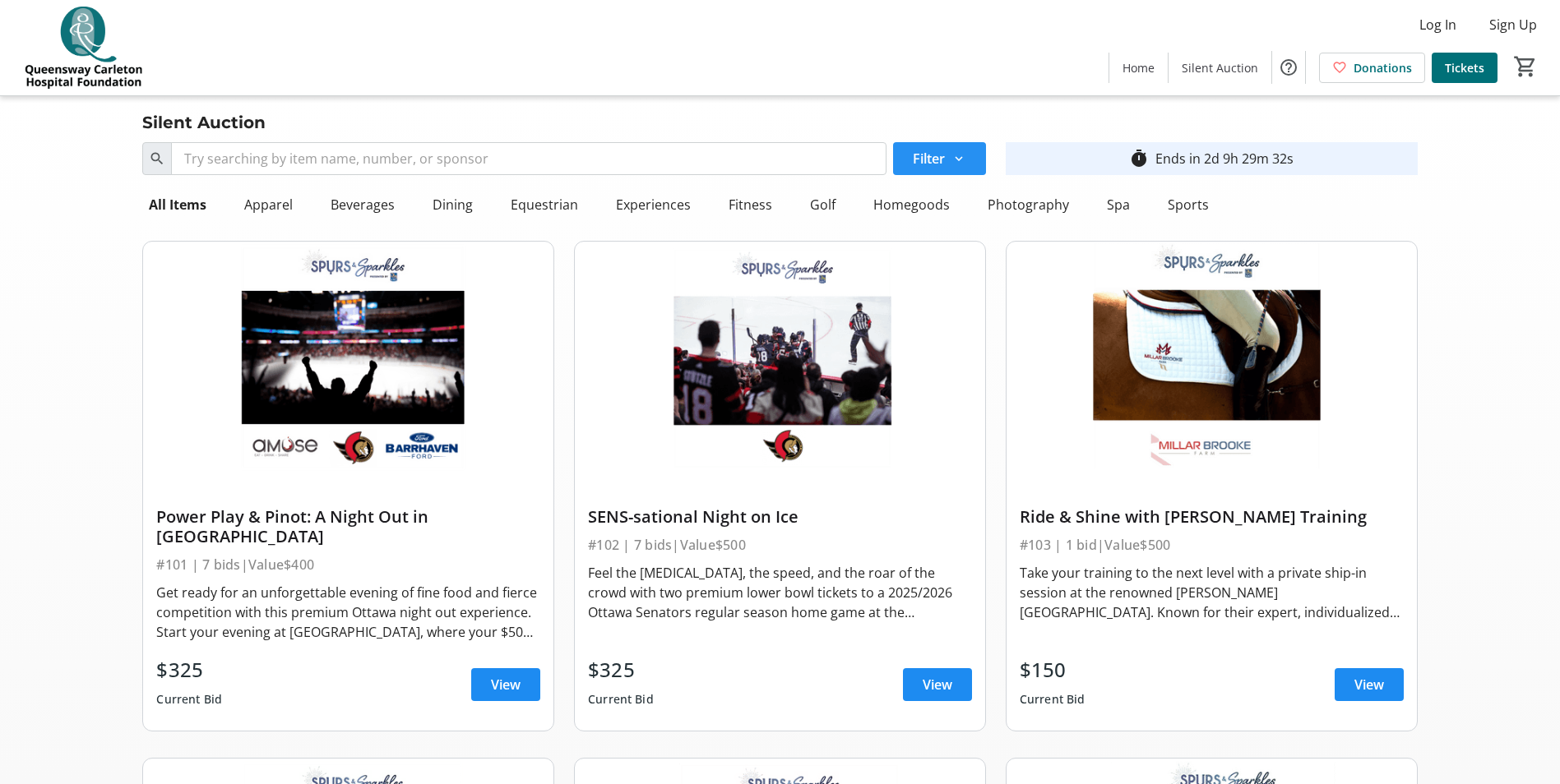
click at [934, 150] on span "Filter" at bounding box center [928, 158] width 32 height 19
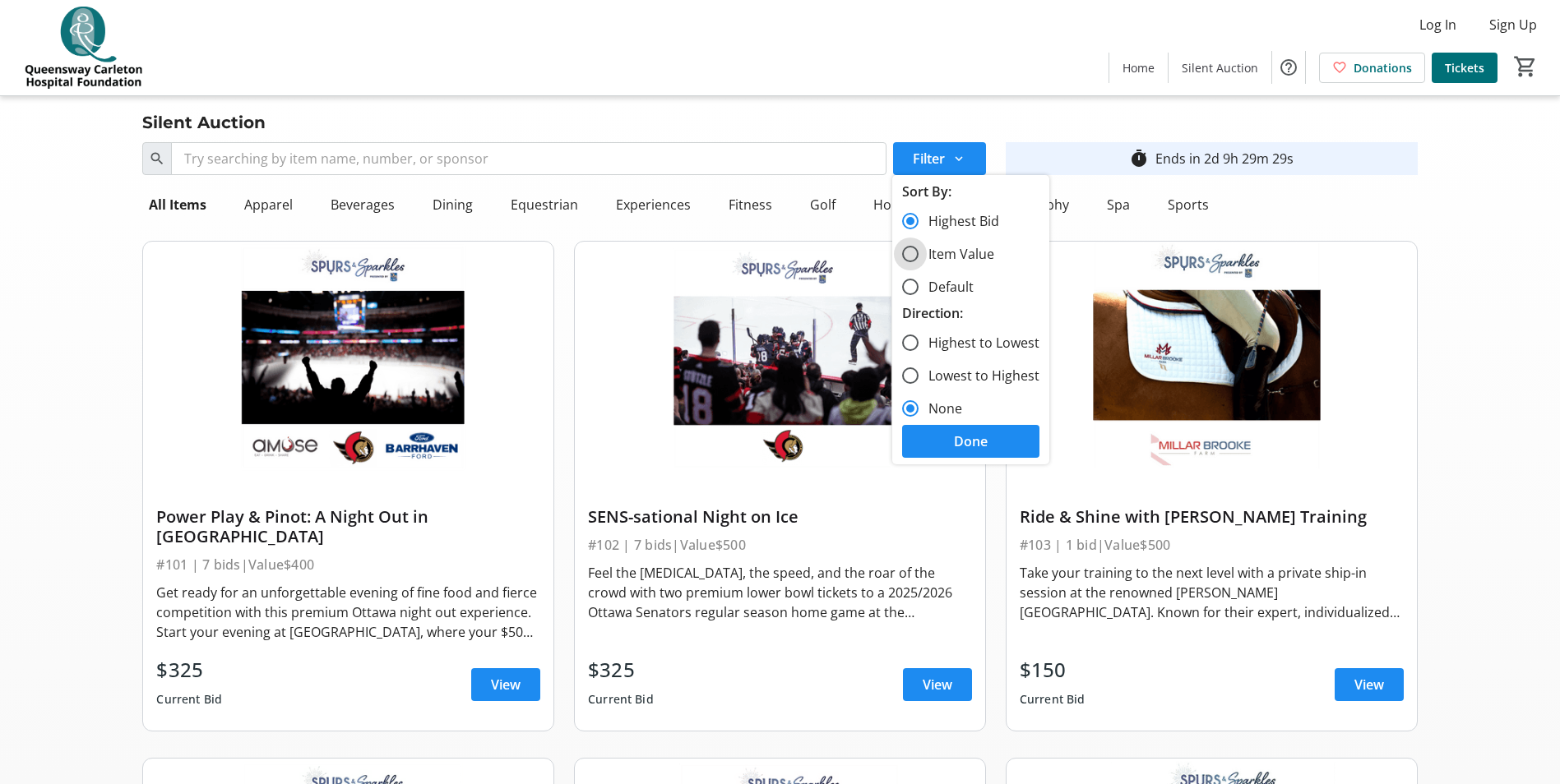
click at [908, 251] on input "Item Value" at bounding box center [911, 254] width 17 height 17
click at [909, 308] on div "Direction:" at bounding box center [971, 313] width 138 height 19
click at [912, 296] on div at bounding box center [910, 286] width 40 height 40
radio input "false"
radio input "true"
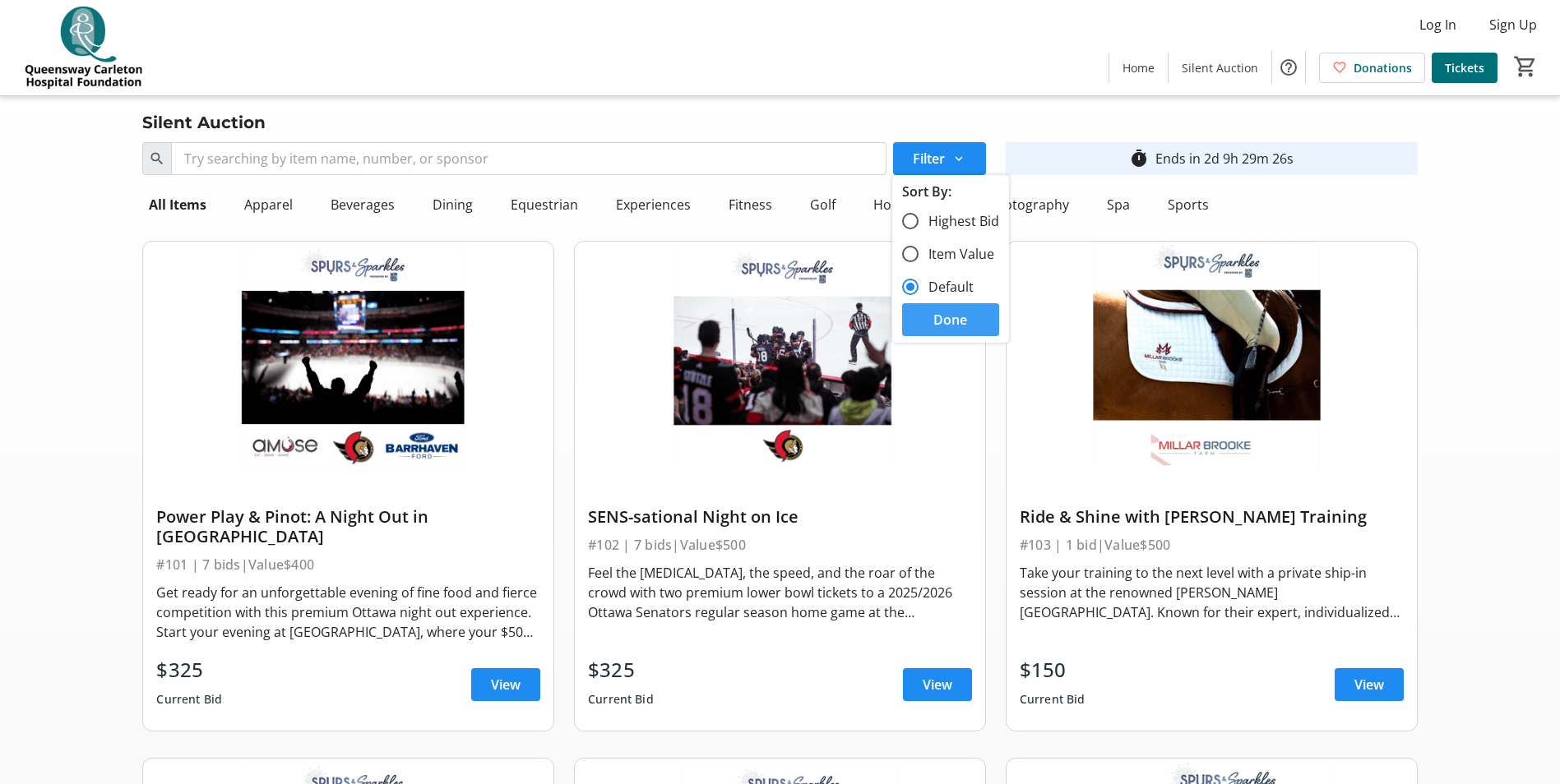
click at [934, 318] on span "Done" at bounding box center [950, 320] width 34 height 19
click at [1123, 64] on span at bounding box center [1138, 67] width 58 height 40
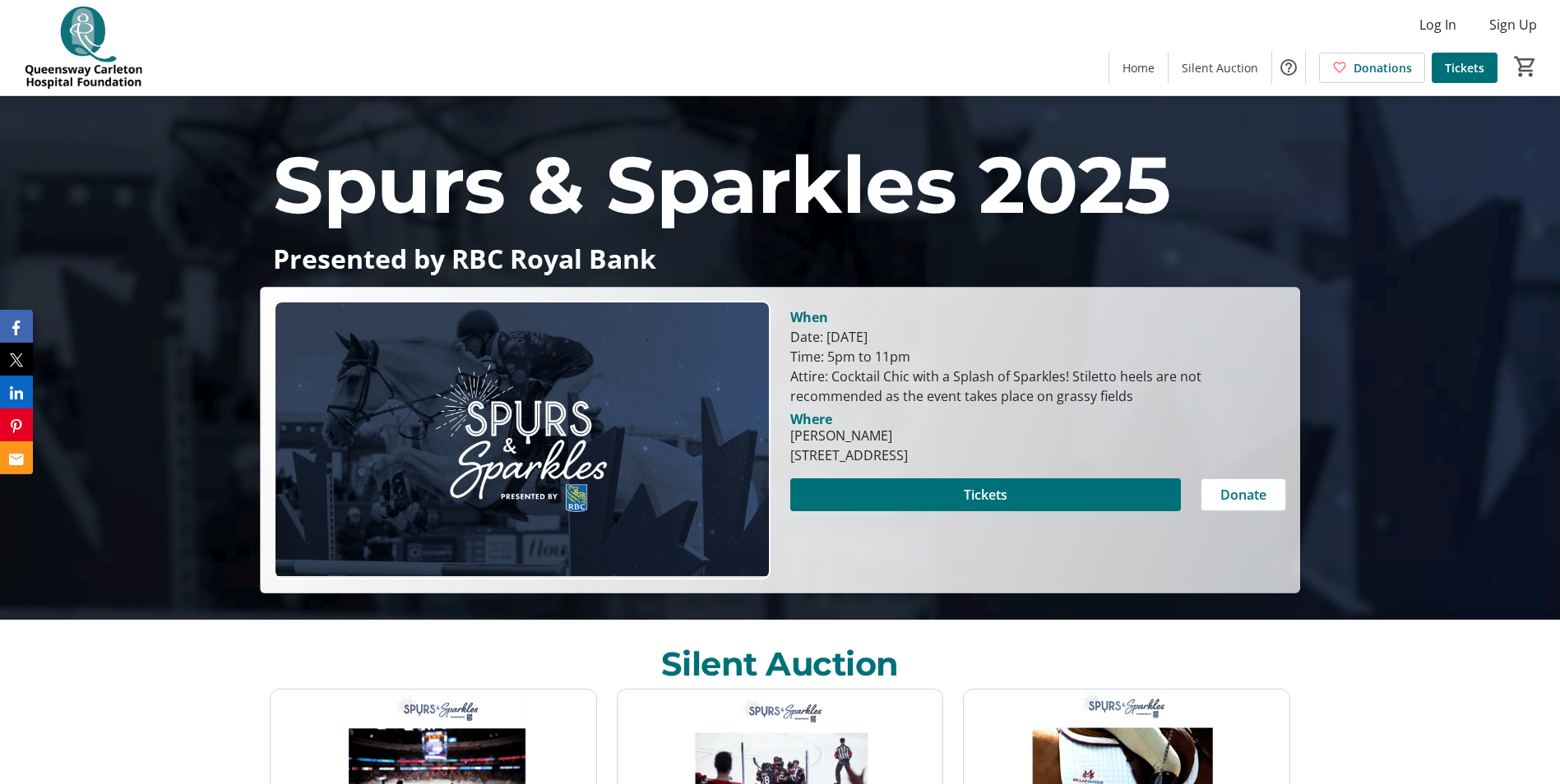
scroll to position [329, 0]
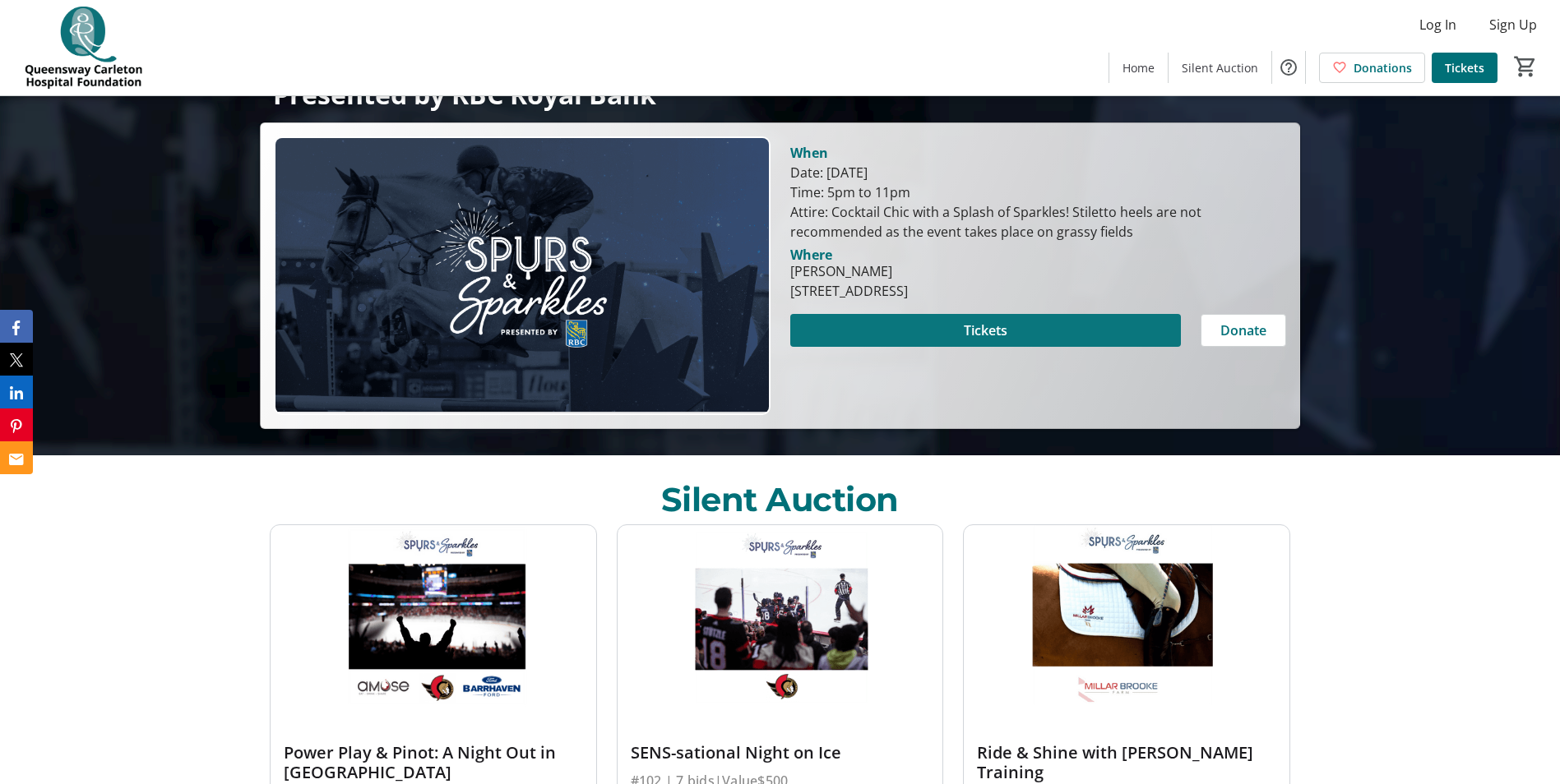
click at [986, 340] on span "Tickets" at bounding box center [985, 330] width 43 height 19
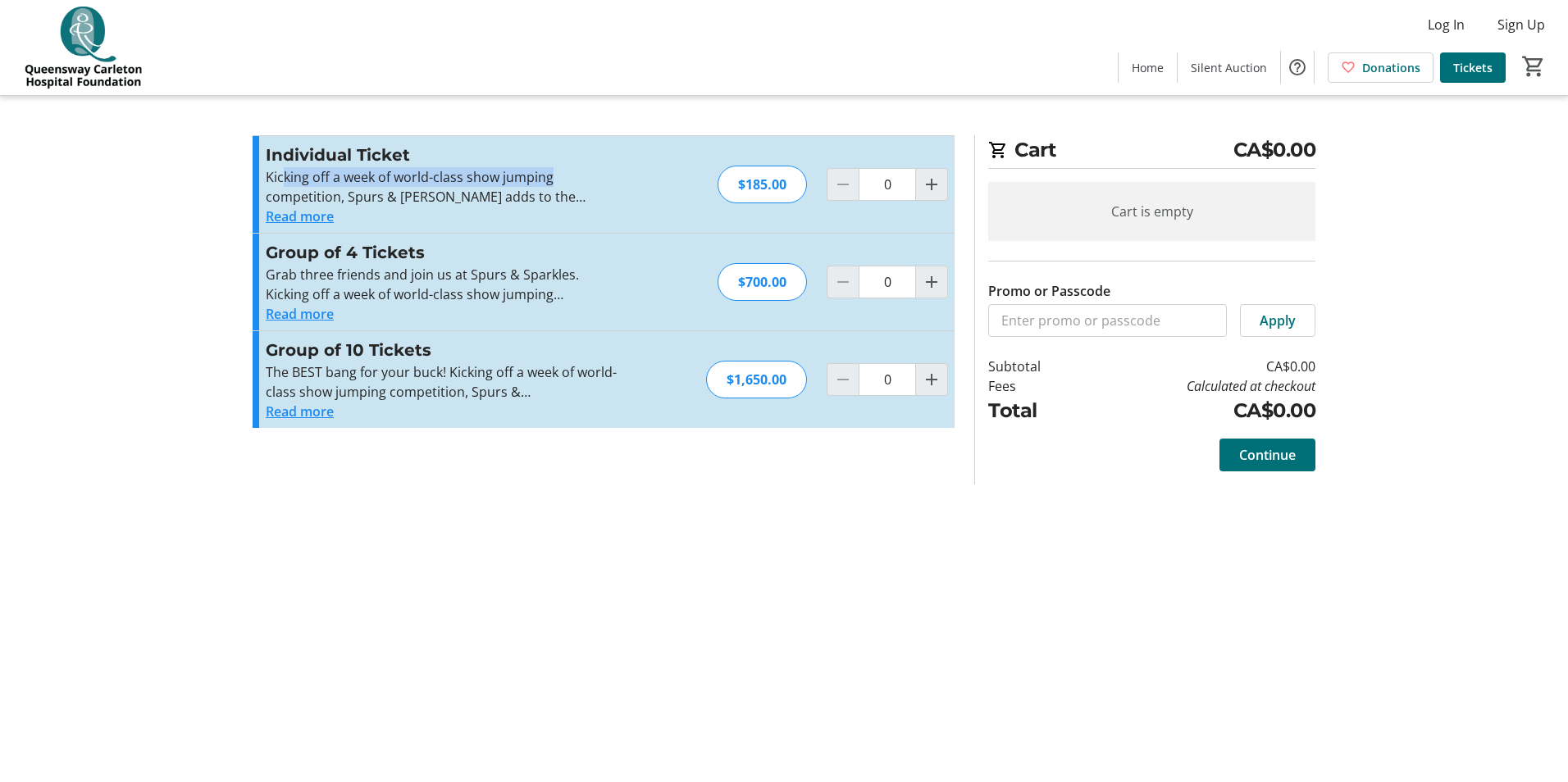
drag, startPoint x: 285, startPoint y: 177, endPoint x: 591, endPoint y: 181, distance: 306.0
click at [591, 181] on p "Kicking off a week of world-class show jumping competition, Spurs & [PERSON_NAM…" at bounding box center [444, 187] width 358 height 40
drag, startPoint x: 591, startPoint y: 181, endPoint x: 397, endPoint y: 193, distance: 194.4
click at [397, 193] on p "Kicking off a week of world-class show jumping competition, Spurs & [PERSON_NAM…" at bounding box center [444, 187] width 358 height 40
